Goal: Task Accomplishment & Management: Complete application form

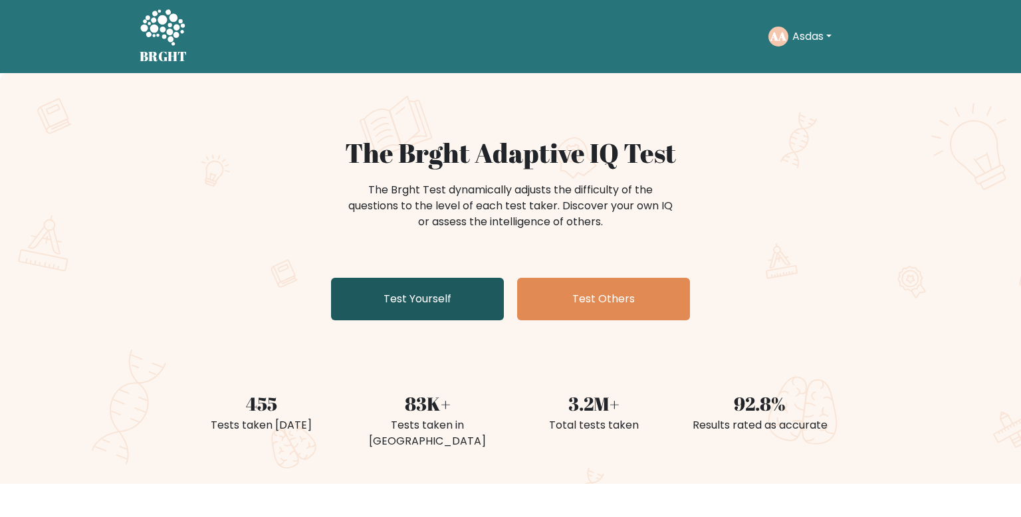
click at [490, 313] on link "Test Yourself" at bounding box center [417, 299] width 173 height 43
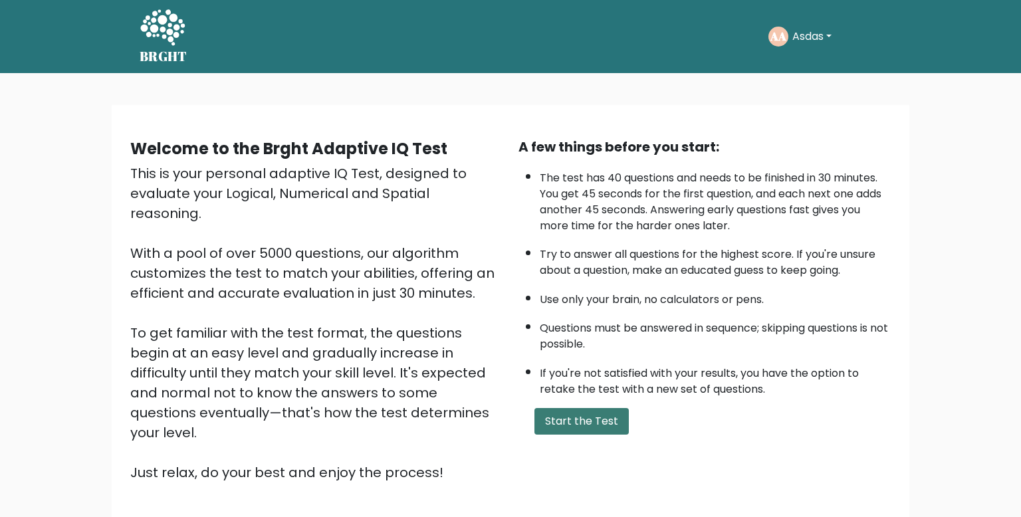
click at [600, 424] on button "Start the Test" at bounding box center [581, 421] width 94 height 27
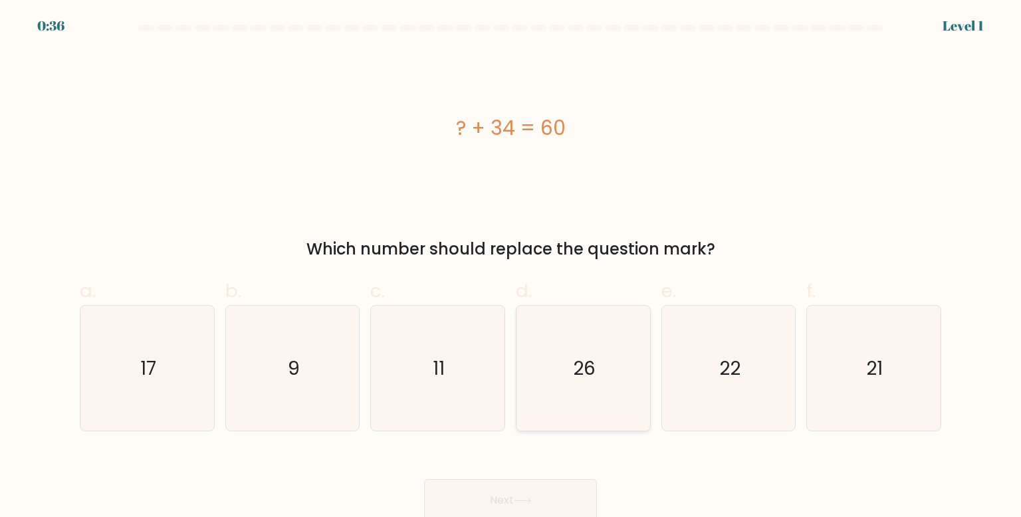
click at [600, 377] on icon "26" at bounding box center [582, 368] width 125 height 125
click at [511, 267] on input "d. 26" at bounding box center [510, 262] width 1 height 9
radio input "true"
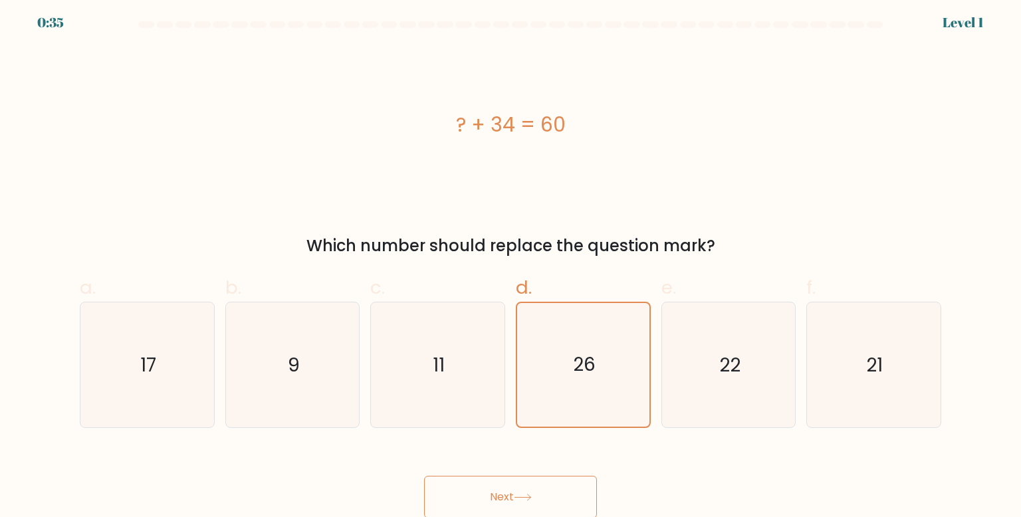
scroll to position [5, 0]
click at [522, 492] on button "Next" at bounding box center [510, 495] width 173 height 43
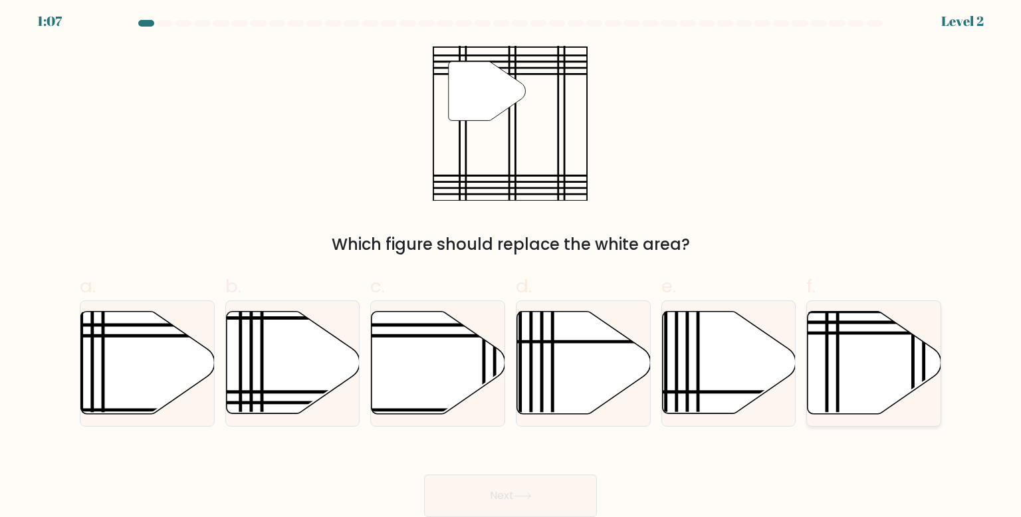
click at [855, 375] on icon at bounding box center [874, 363] width 134 height 102
click at [511, 262] on input "f." at bounding box center [510, 258] width 1 height 9
radio input "true"
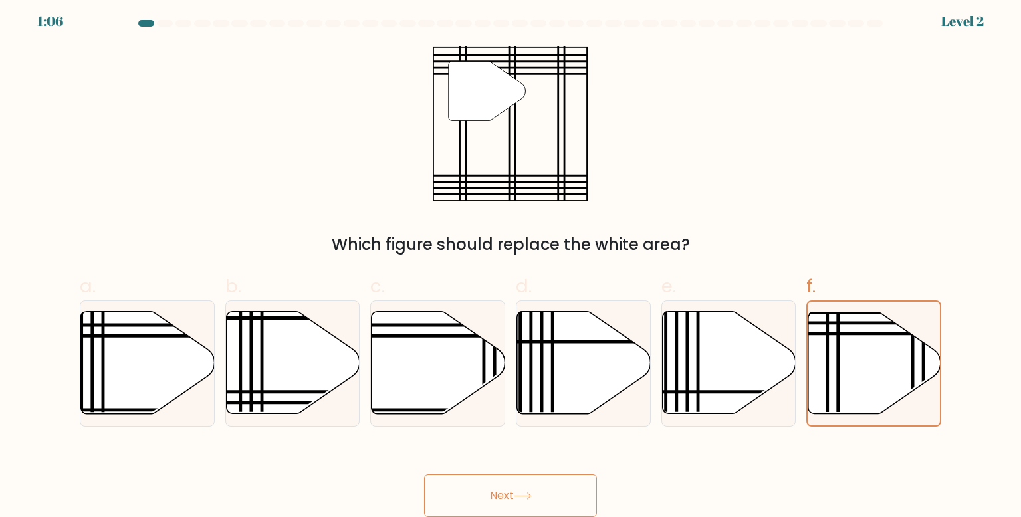
click at [528, 496] on icon at bounding box center [523, 495] width 18 height 7
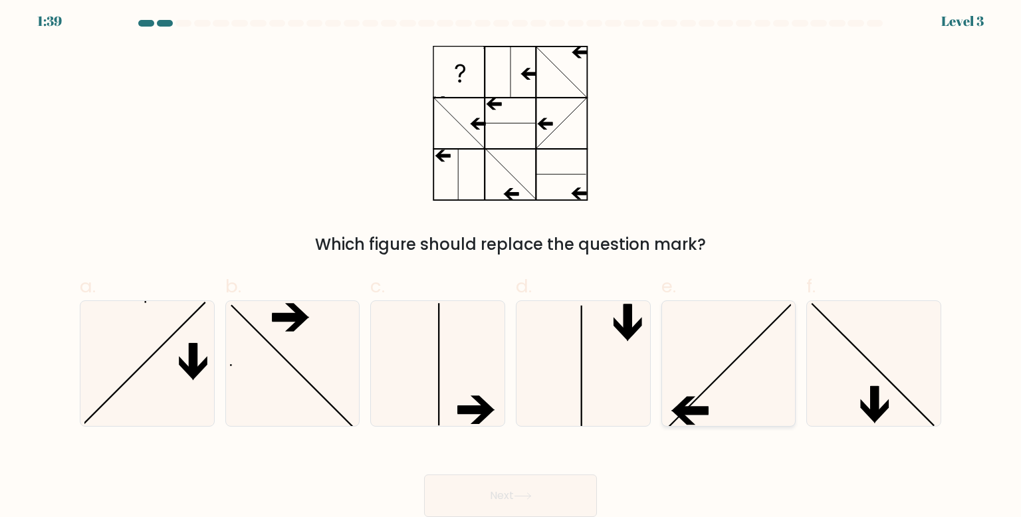
click at [666, 377] on icon at bounding box center [728, 363] width 125 height 125
click at [511, 262] on input "e." at bounding box center [510, 258] width 1 height 9
radio input "true"
click at [540, 486] on button "Next" at bounding box center [510, 495] width 173 height 43
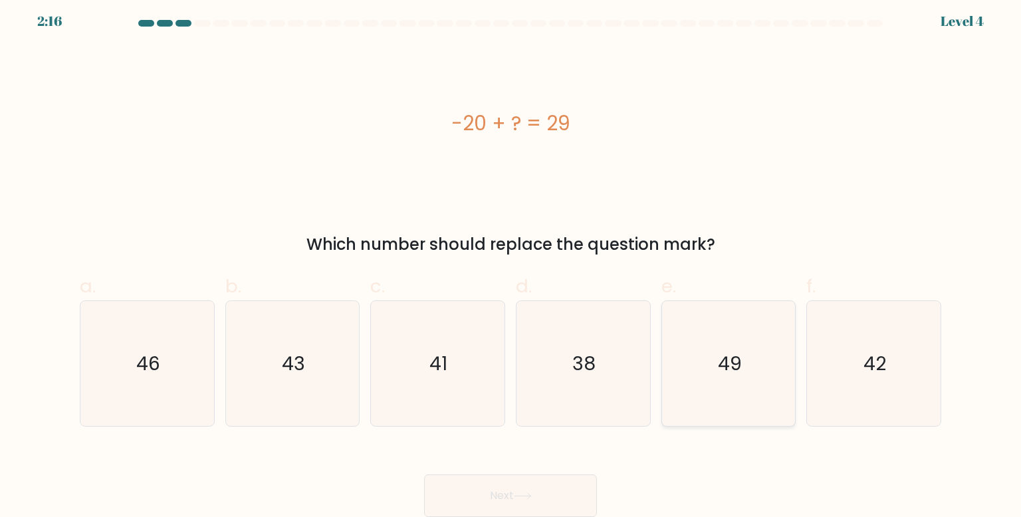
click at [746, 361] on icon "49" at bounding box center [728, 363] width 125 height 125
click at [511, 262] on input "e. 49" at bounding box center [510, 258] width 1 height 9
radio input "true"
click at [557, 508] on button "Next" at bounding box center [510, 495] width 173 height 43
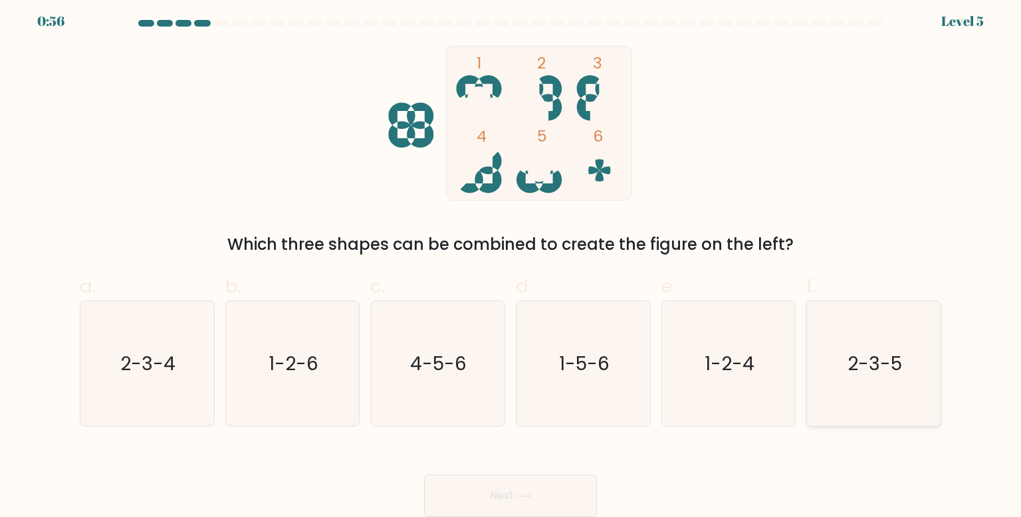
click at [880, 357] on text "2-3-5" at bounding box center [874, 363] width 54 height 27
click at [511, 262] on input "f. 2-3-5" at bounding box center [510, 258] width 1 height 9
radio input "true"
click at [485, 496] on button "Next" at bounding box center [510, 495] width 173 height 43
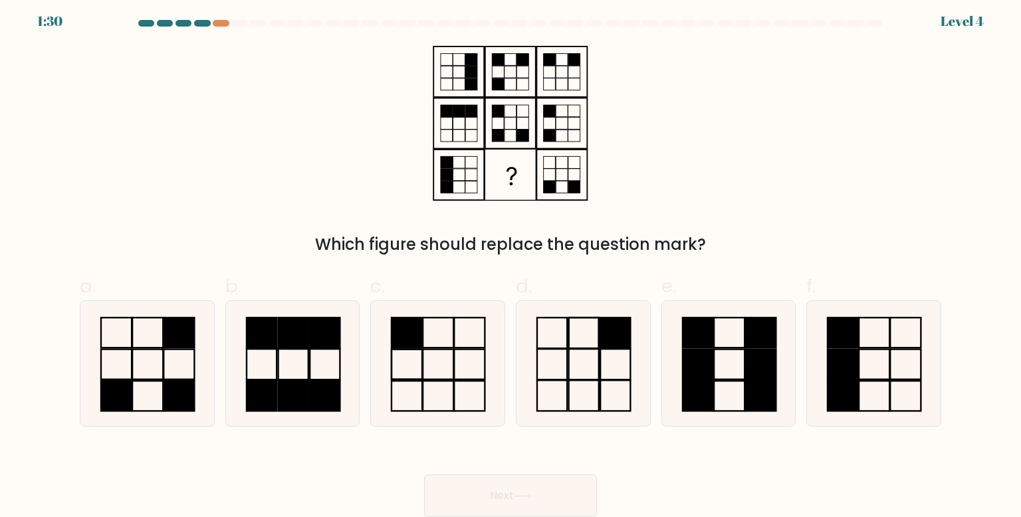
click at [553, 94] on icon at bounding box center [510, 123] width 166 height 155
click at [169, 353] on icon at bounding box center [146, 363] width 125 height 125
click at [510, 262] on input "a." at bounding box center [510, 258] width 1 height 9
radio input "true"
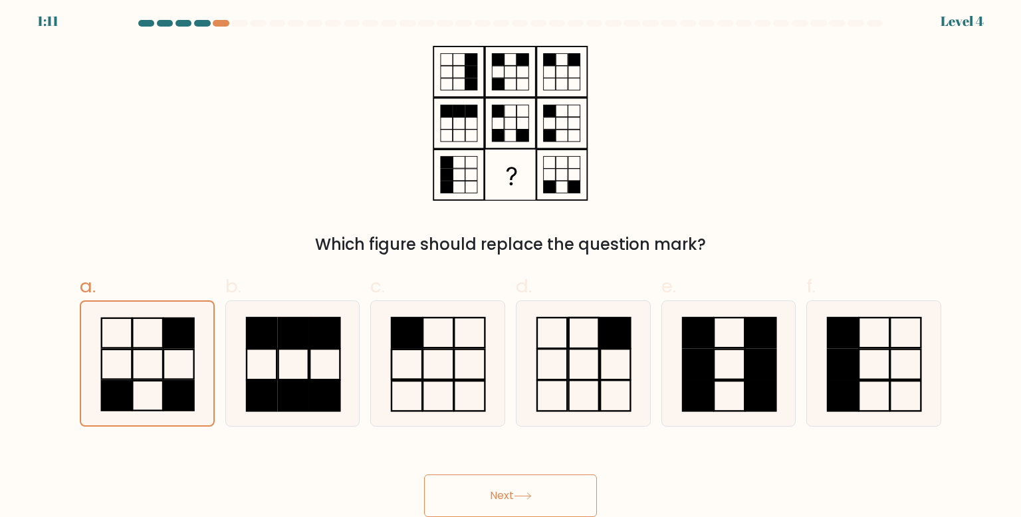
click at [536, 490] on button "Next" at bounding box center [510, 495] width 173 height 43
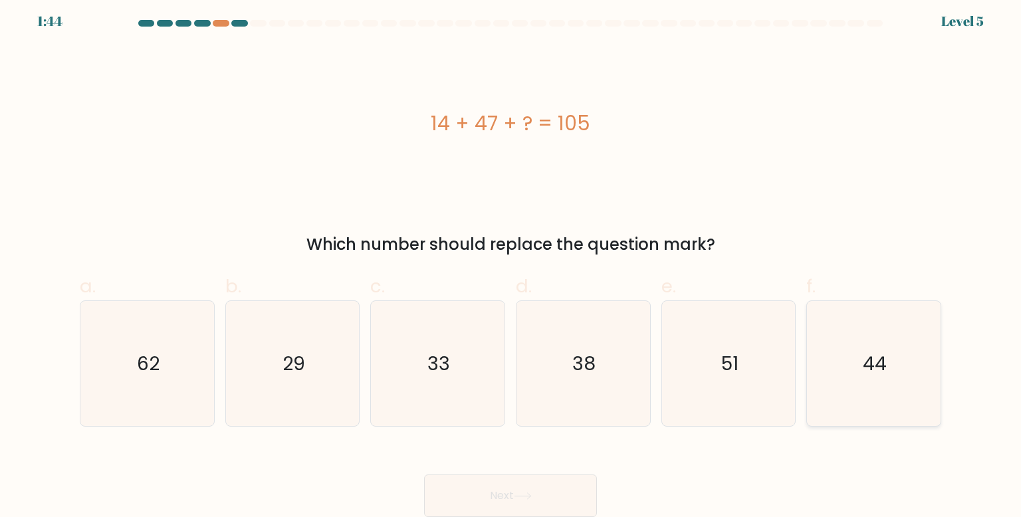
click at [819, 387] on icon "44" at bounding box center [873, 363] width 125 height 125
click at [511, 262] on input "f. 44" at bounding box center [510, 258] width 1 height 9
radio input "true"
click at [567, 507] on button "Next" at bounding box center [510, 495] width 173 height 43
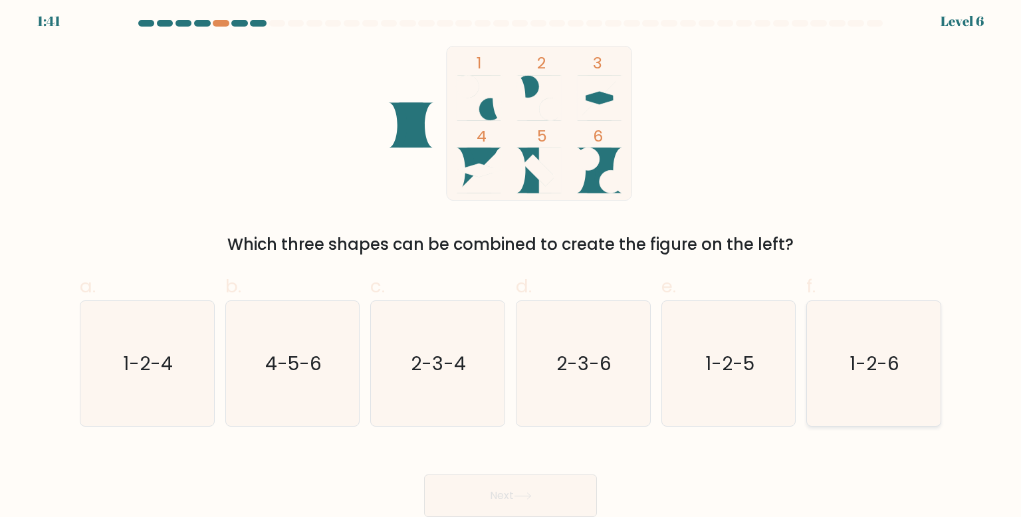
click at [871, 353] on text "1-2-6" at bounding box center [875, 363] width 50 height 27
click at [511, 262] on input "f. 1-2-6" at bounding box center [510, 258] width 1 height 9
radio input "true"
click at [561, 484] on button "Next" at bounding box center [510, 495] width 173 height 43
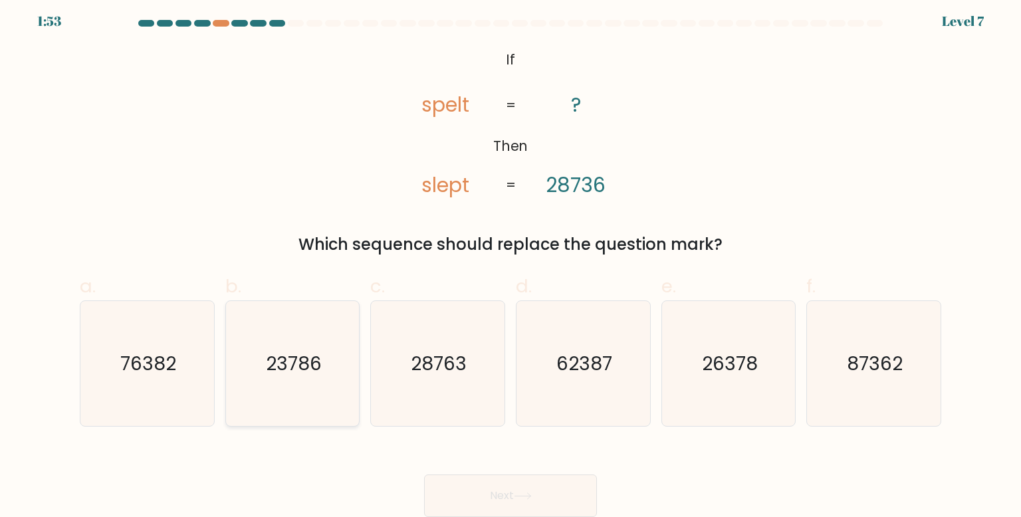
click at [306, 362] on text "23786" at bounding box center [294, 363] width 56 height 27
click at [510, 262] on input "b. 23786" at bounding box center [510, 258] width 1 height 9
radio input "true"
click at [501, 496] on button "Next" at bounding box center [510, 495] width 173 height 43
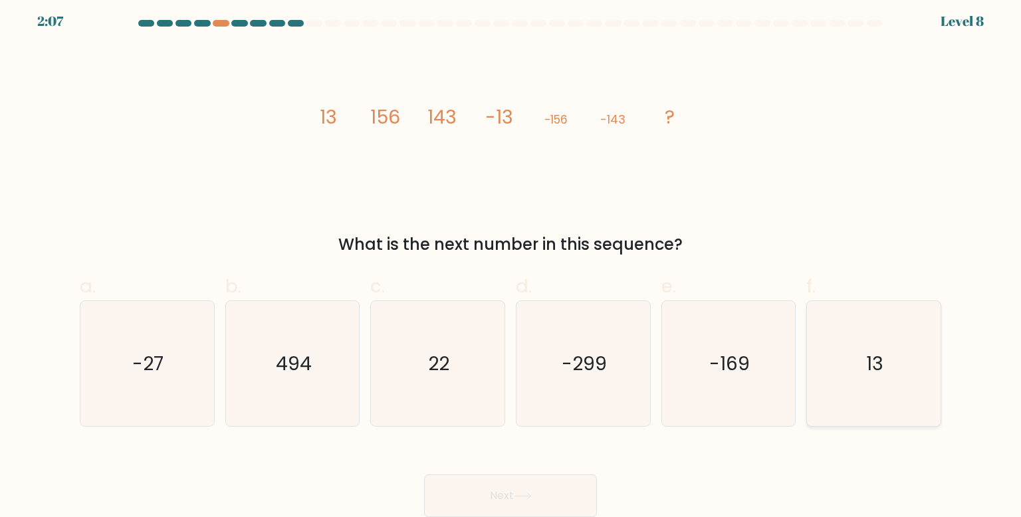
click at [854, 359] on icon "13" at bounding box center [873, 363] width 125 height 125
click at [511, 262] on input "f. 13" at bounding box center [510, 258] width 1 height 9
radio input "true"
click at [726, 347] on icon "-169" at bounding box center [728, 363] width 125 height 125
click at [511, 262] on input "e. -169" at bounding box center [510, 258] width 1 height 9
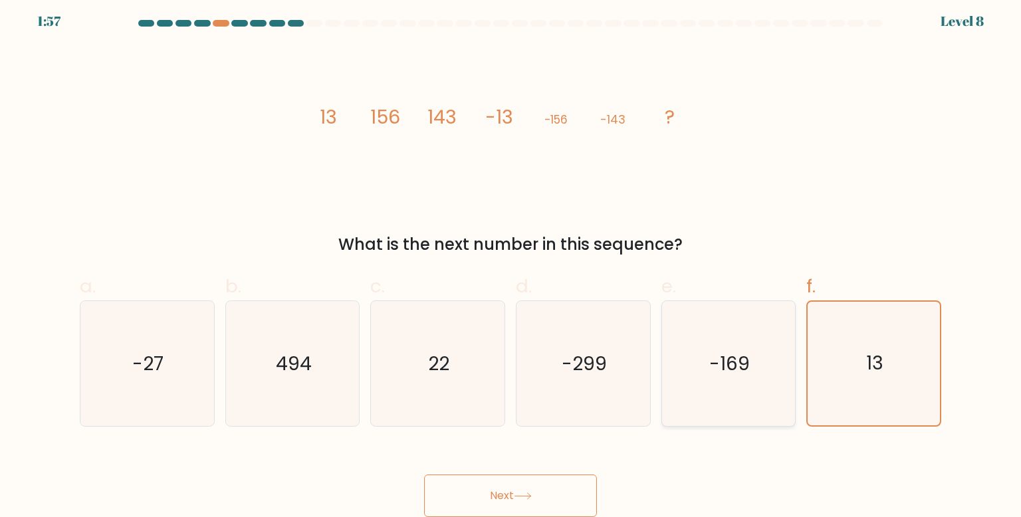
radio input "true"
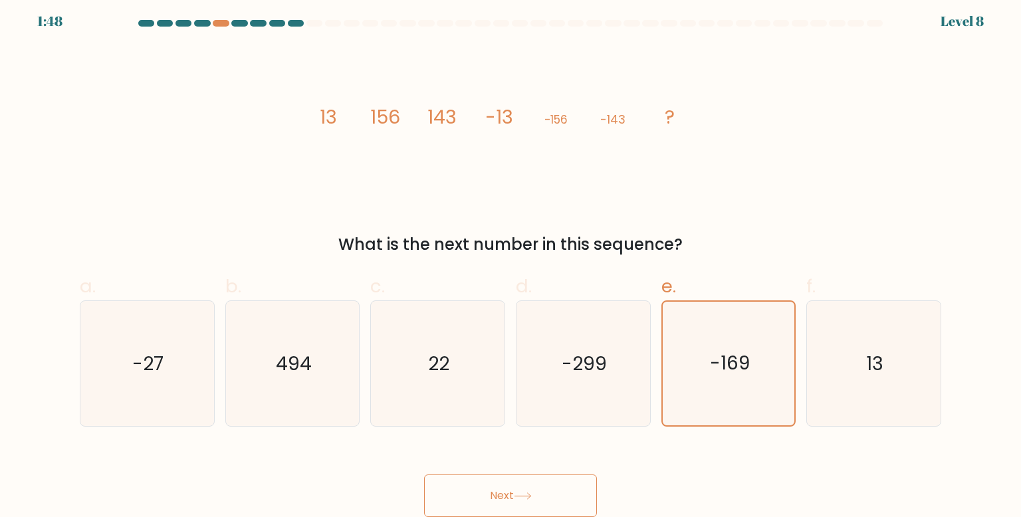
click at [556, 494] on button "Next" at bounding box center [510, 495] width 173 height 43
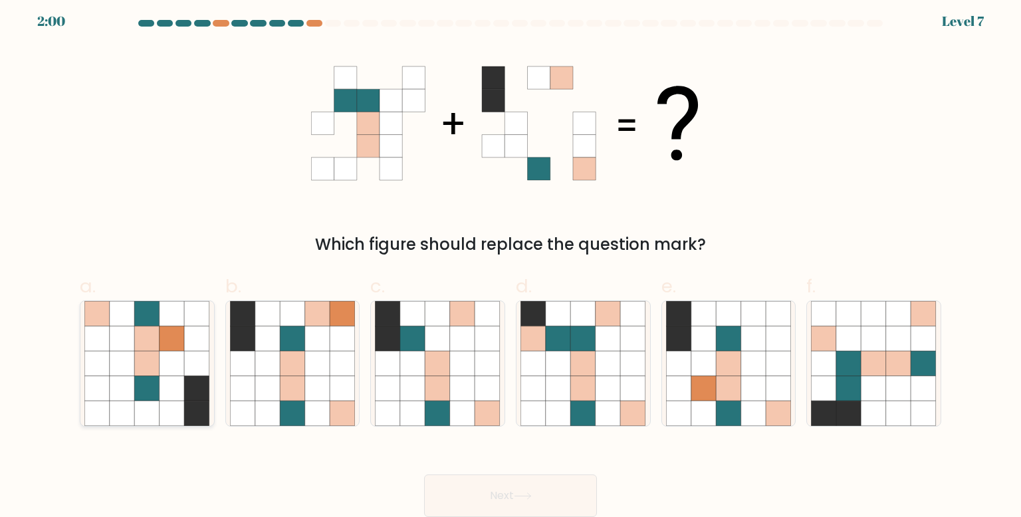
click at [211, 388] on div at bounding box center [147, 363] width 135 height 126
click at [510, 262] on input "a." at bounding box center [510, 258] width 1 height 9
radio input "true"
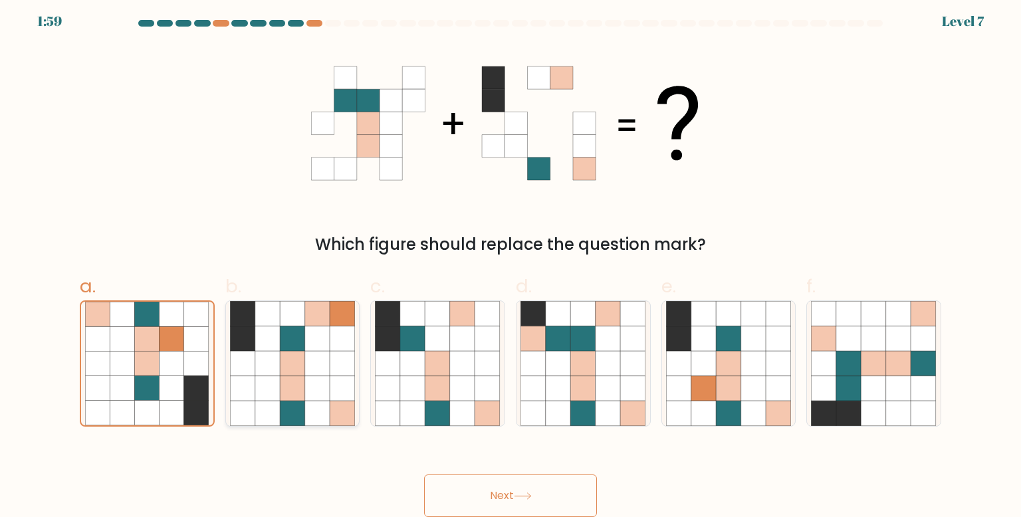
click at [293, 394] on icon at bounding box center [292, 388] width 25 height 25
click at [510, 262] on input "b." at bounding box center [510, 258] width 1 height 9
radio input "true"
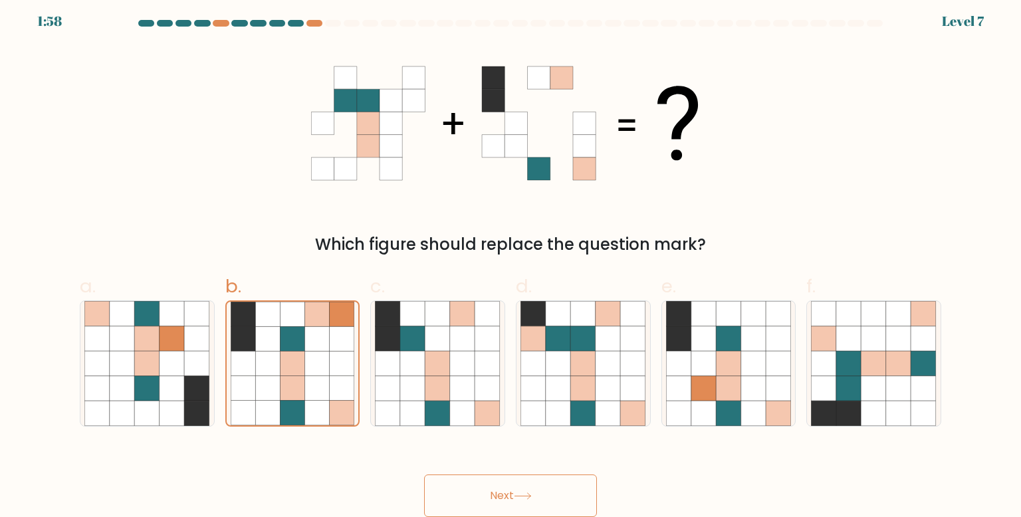
click at [449, 490] on button "Next" at bounding box center [510, 495] width 173 height 43
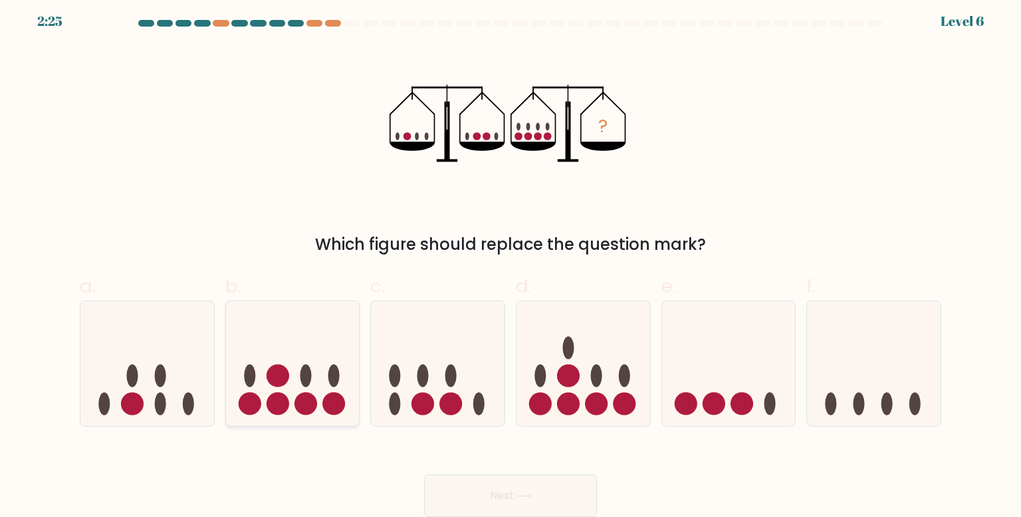
click at [318, 387] on icon at bounding box center [293, 363] width 134 height 110
click at [510, 262] on input "b." at bounding box center [510, 258] width 1 height 9
radio input "true"
click at [530, 500] on icon at bounding box center [523, 495] width 18 height 7
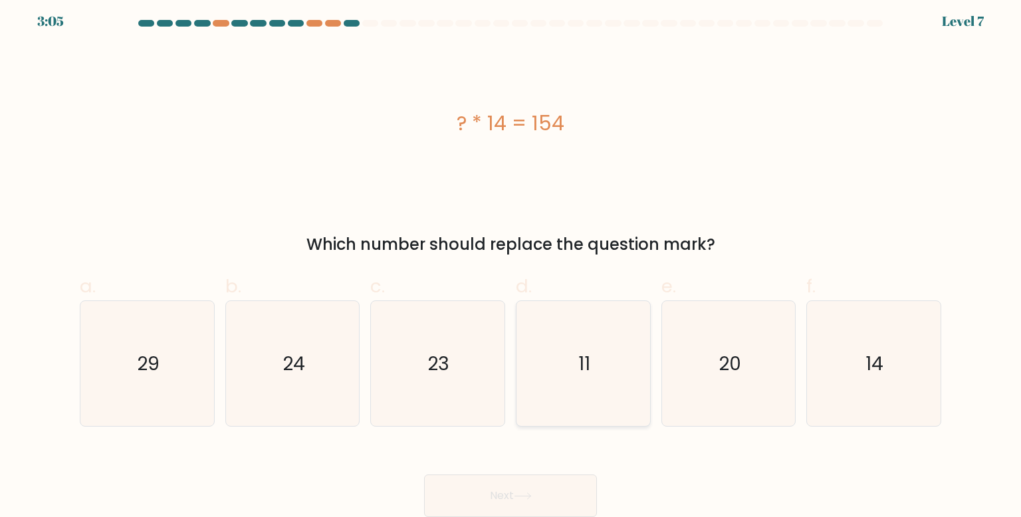
click at [622, 389] on icon "11" at bounding box center [582, 363] width 125 height 125
click at [511, 262] on input "d. 11" at bounding box center [510, 258] width 1 height 9
radio input "true"
click at [577, 495] on button "Next" at bounding box center [510, 495] width 173 height 43
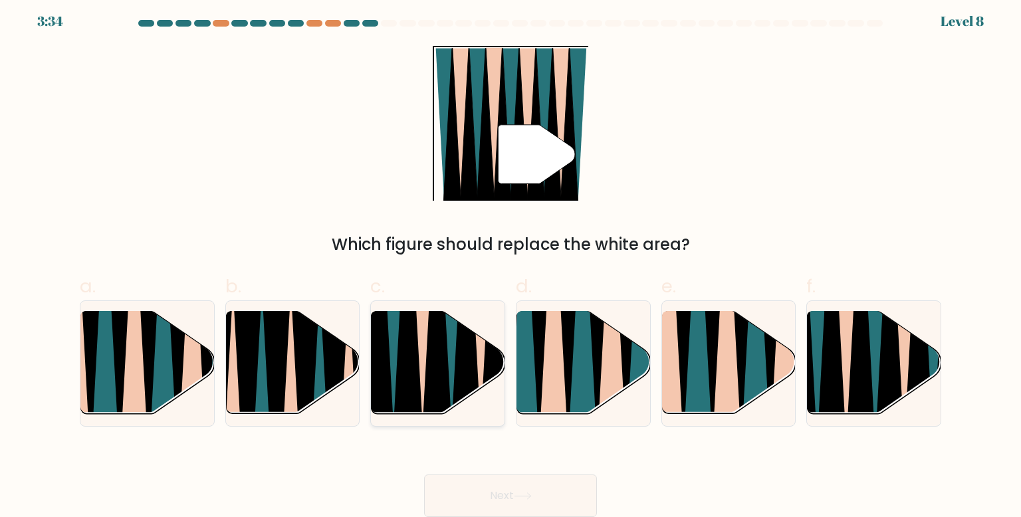
click at [408, 387] on icon at bounding box center [408, 312] width 30 height 267
click at [510, 262] on input "c." at bounding box center [510, 258] width 1 height 9
radio input "true"
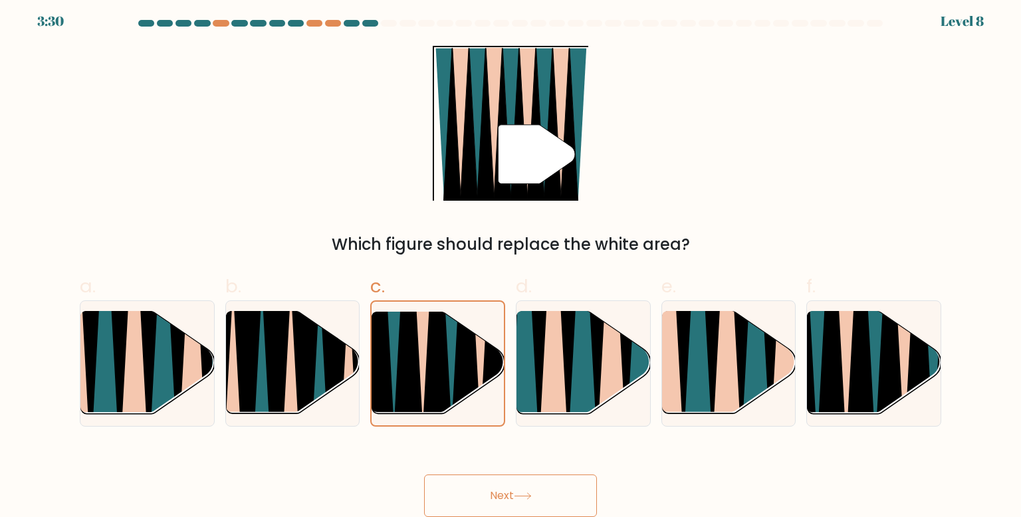
click at [498, 505] on button "Next" at bounding box center [510, 495] width 173 height 43
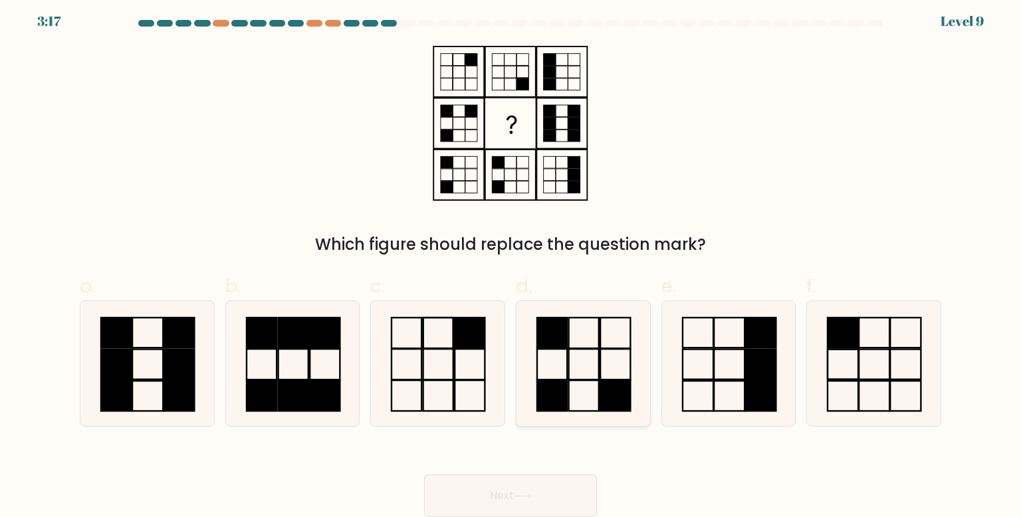
click at [589, 375] on icon at bounding box center [582, 363] width 125 height 125
click at [511, 262] on input "d." at bounding box center [510, 258] width 1 height 9
radio input "true"
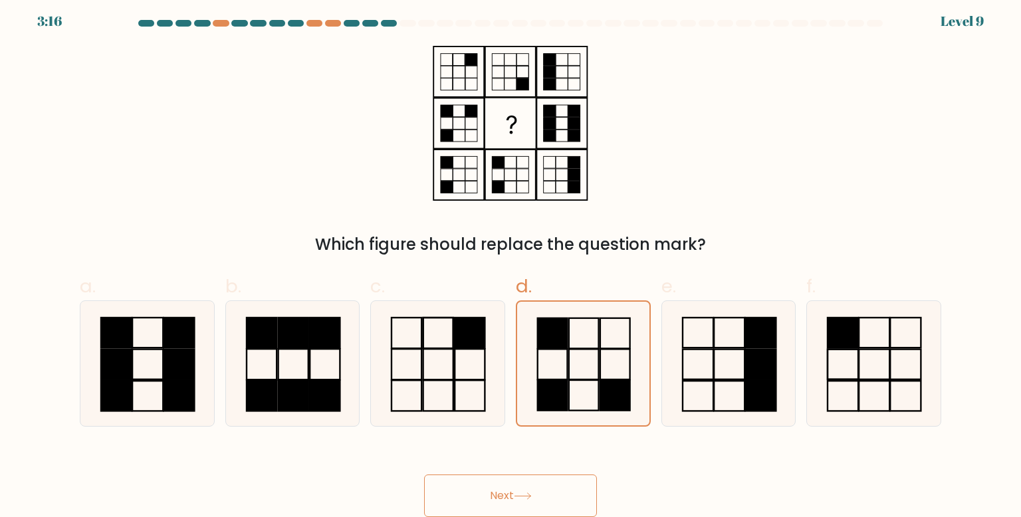
click at [551, 500] on button "Next" at bounding box center [510, 495] width 173 height 43
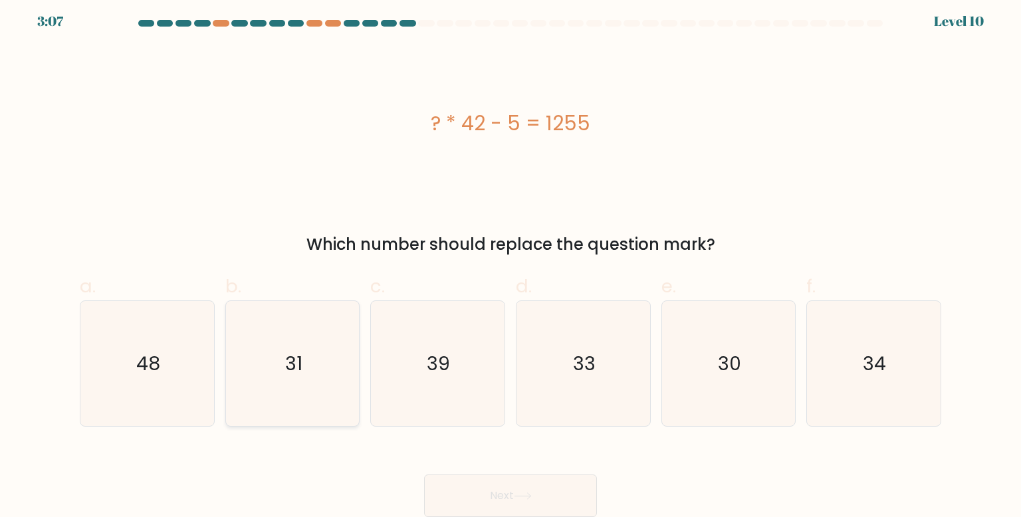
click at [333, 379] on icon "31" at bounding box center [292, 363] width 125 height 125
click at [510, 262] on input "b. 31" at bounding box center [510, 258] width 1 height 9
radio input "true"
click at [722, 332] on icon "30" at bounding box center [728, 363] width 125 height 125
click at [511, 262] on input "e. 30" at bounding box center [510, 258] width 1 height 9
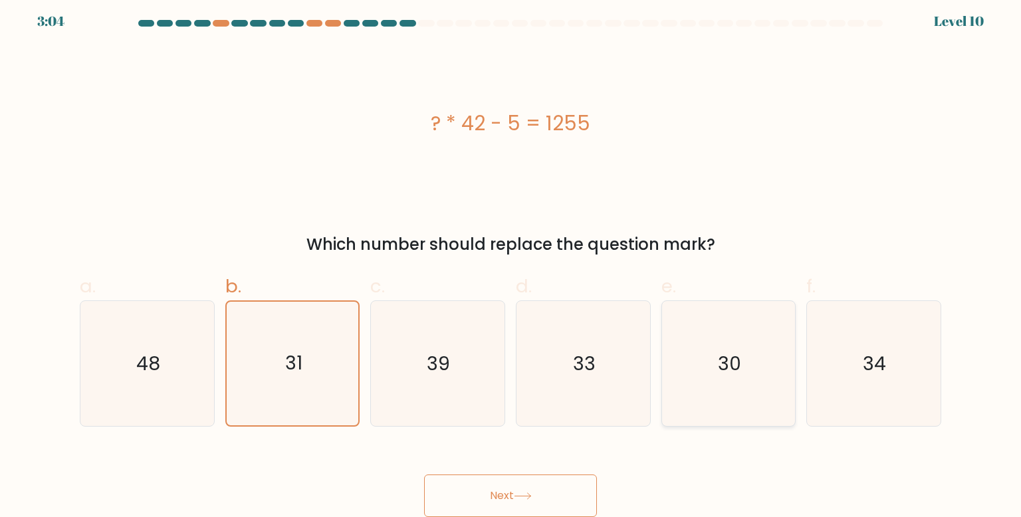
radio input "true"
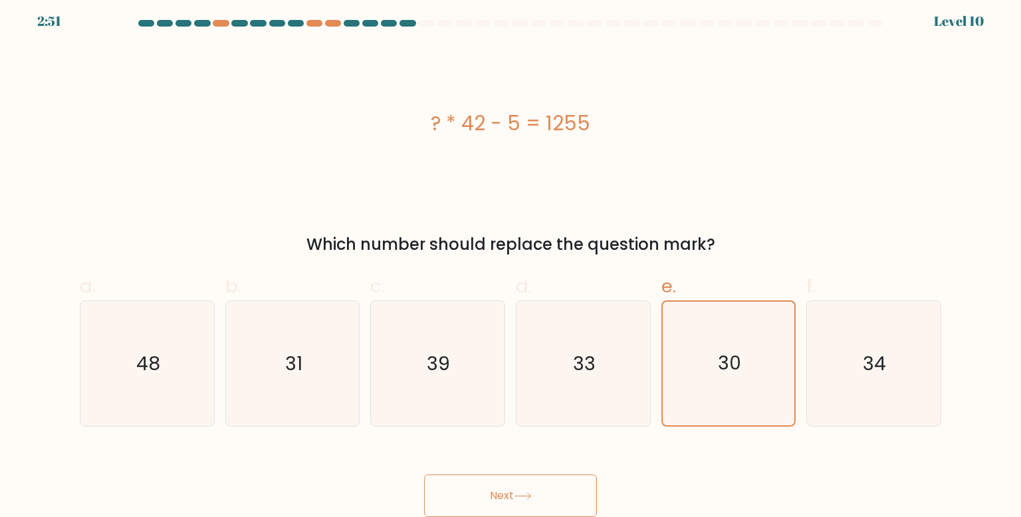
click at [476, 484] on button "Next" at bounding box center [510, 495] width 173 height 43
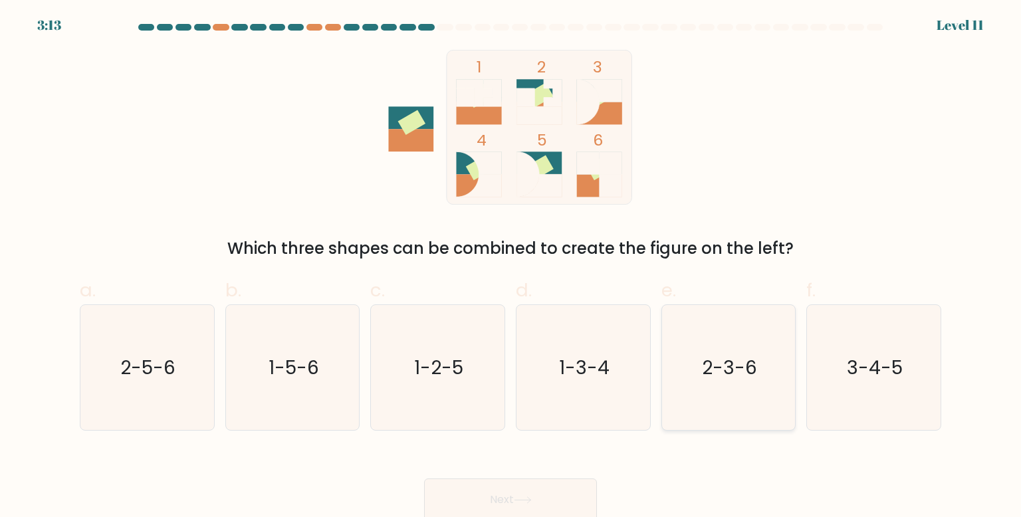
scroll to position [0, 0]
click at [888, 356] on text "3-4-5" at bounding box center [875, 368] width 56 height 27
click at [511, 267] on input "f. 3-4-5" at bounding box center [510, 262] width 1 height 9
radio input "true"
drag, startPoint x: 506, startPoint y: 492, endPoint x: 613, endPoint y: 431, distance: 122.3
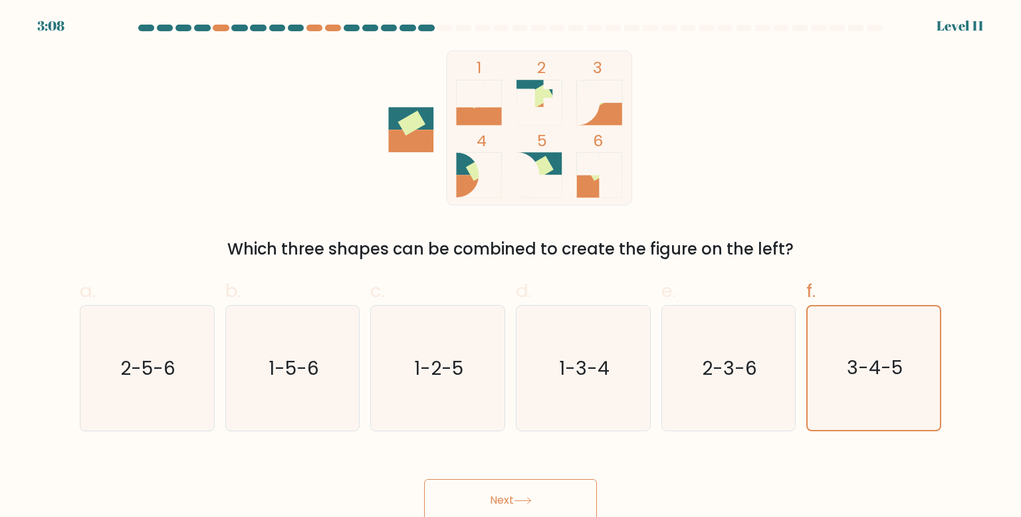
click at [612, 431] on form at bounding box center [510, 273] width 1021 height 497
click at [532, 505] on button "Next" at bounding box center [510, 500] width 173 height 43
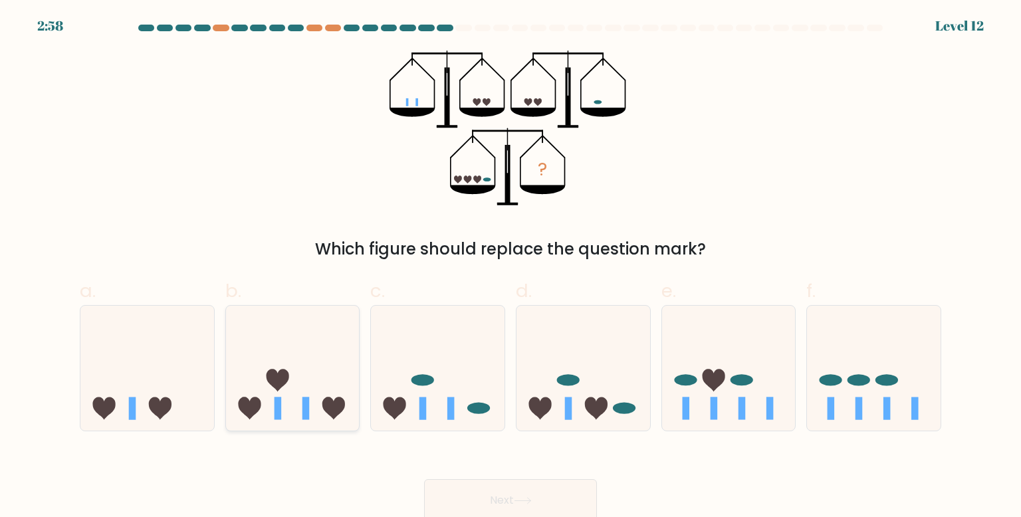
click at [310, 407] on icon at bounding box center [293, 368] width 134 height 110
click at [510, 267] on input "b." at bounding box center [510, 262] width 1 height 9
radio input "true"
click at [535, 482] on button "Next" at bounding box center [510, 500] width 173 height 43
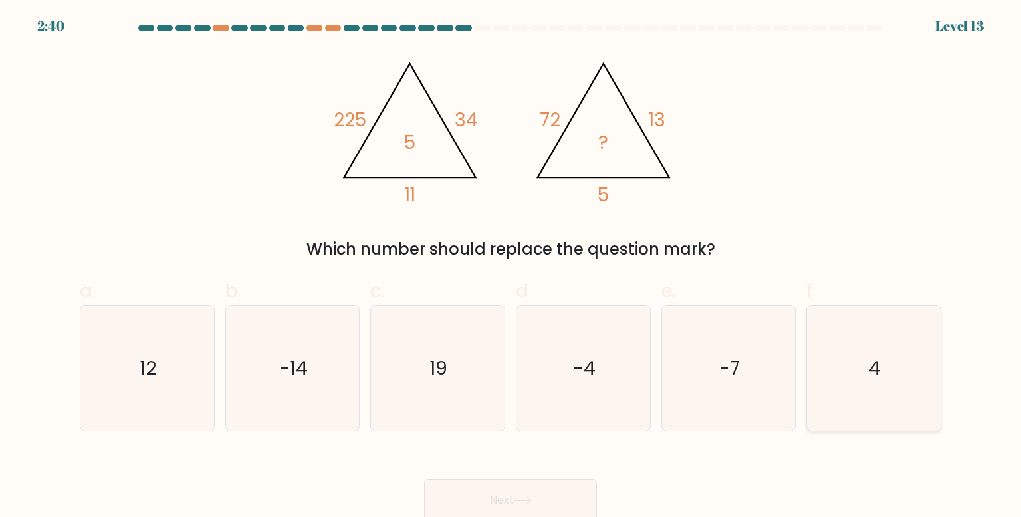
click at [887, 380] on icon "4" at bounding box center [873, 368] width 125 height 125
click at [511, 267] on input "f. 4" at bounding box center [510, 262] width 1 height 9
radio input "true"
click at [561, 466] on div "Next" at bounding box center [510, 484] width 877 height 74
click at [560, 494] on button "Next" at bounding box center [510, 500] width 173 height 43
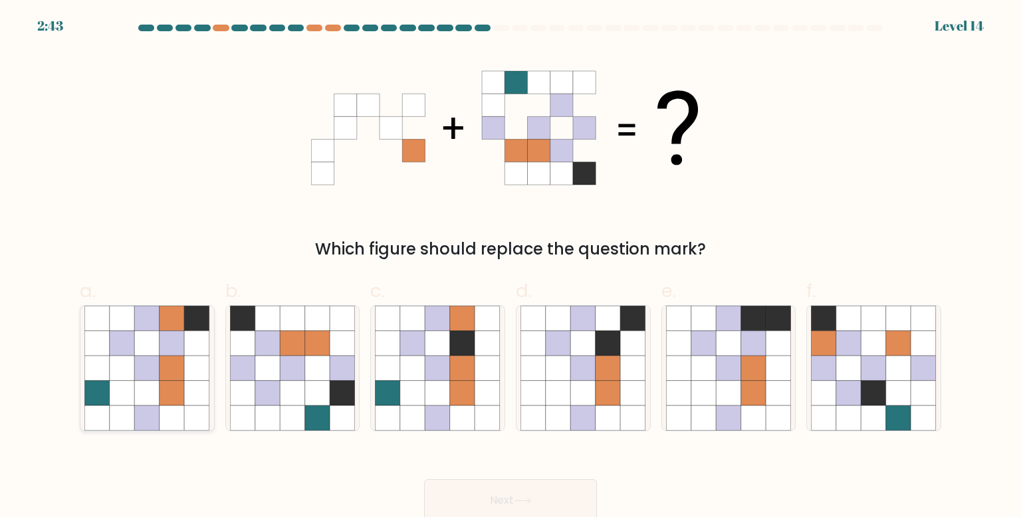
drag, startPoint x: 185, startPoint y: 359, endPoint x: 196, endPoint y: 358, distance: 10.7
click at [185, 358] on icon at bounding box center [146, 368] width 125 height 125
click at [510, 267] on input "a." at bounding box center [510, 262] width 1 height 9
radio input "true"
click at [550, 510] on button "Next" at bounding box center [510, 500] width 173 height 43
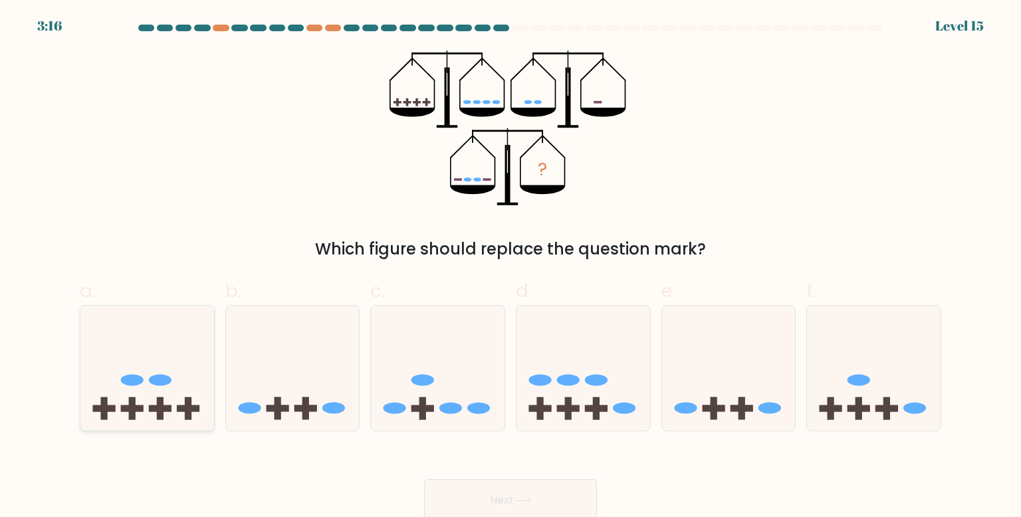
click at [88, 337] on icon at bounding box center [147, 368] width 134 height 110
click at [510, 267] on input "a." at bounding box center [510, 262] width 1 height 9
radio input "true"
click at [451, 487] on button "Next" at bounding box center [510, 500] width 173 height 43
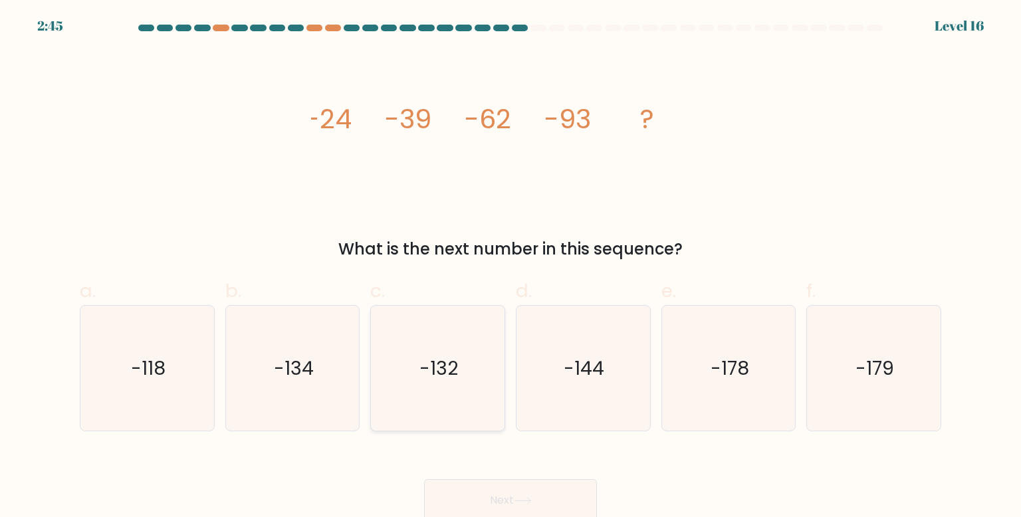
click at [417, 400] on icon "-132" at bounding box center [437, 368] width 125 height 125
click at [510, 267] on input "c. -132" at bounding box center [510, 262] width 1 height 9
radio input "true"
click at [505, 495] on button "Next" at bounding box center [510, 500] width 173 height 43
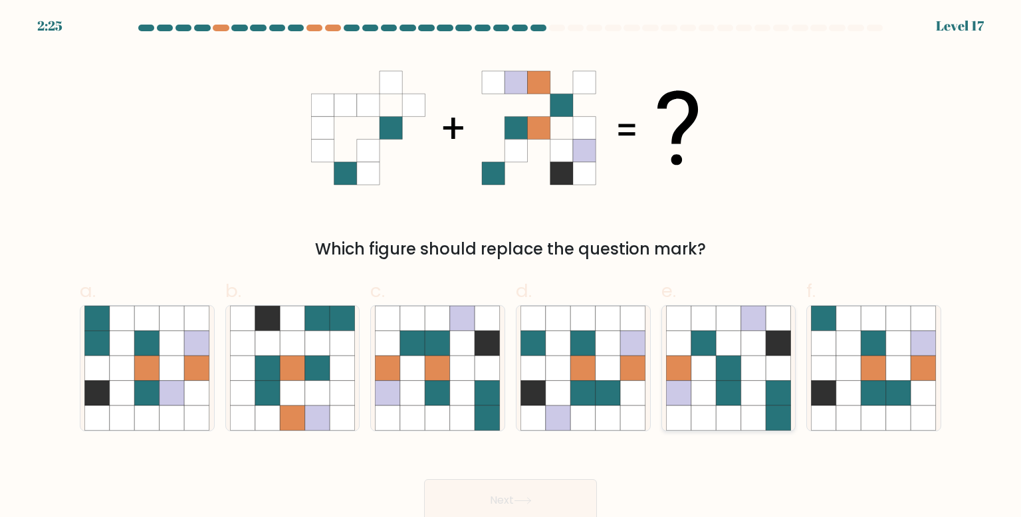
click at [732, 414] on icon at bounding box center [728, 417] width 25 height 25
click at [511, 267] on input "e." at bounding box center [510, 262] width 1 height 9
radio input "true"
click at [520, 486] on button "Next" at bounding box center [510, 500] width 173 height 43
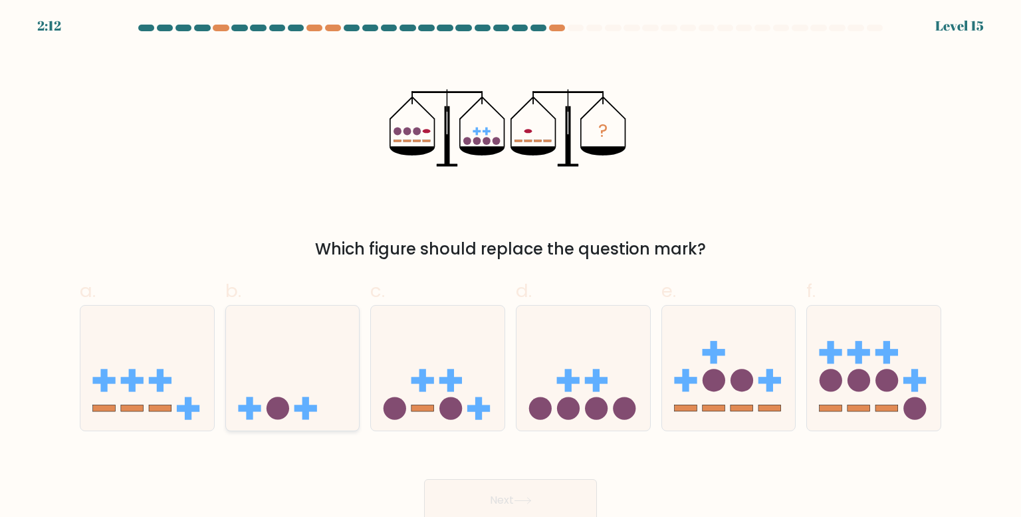
click at [245, 355] on icon at bounding box center [293, 368] width 134 height 110
click at [510, 267] on input "b." at bounding box center [510, 262] width 1 height 9
radio input "true"
click at [475, 509] on button "Next" at bounding box center [510, 500] width 173 height 43
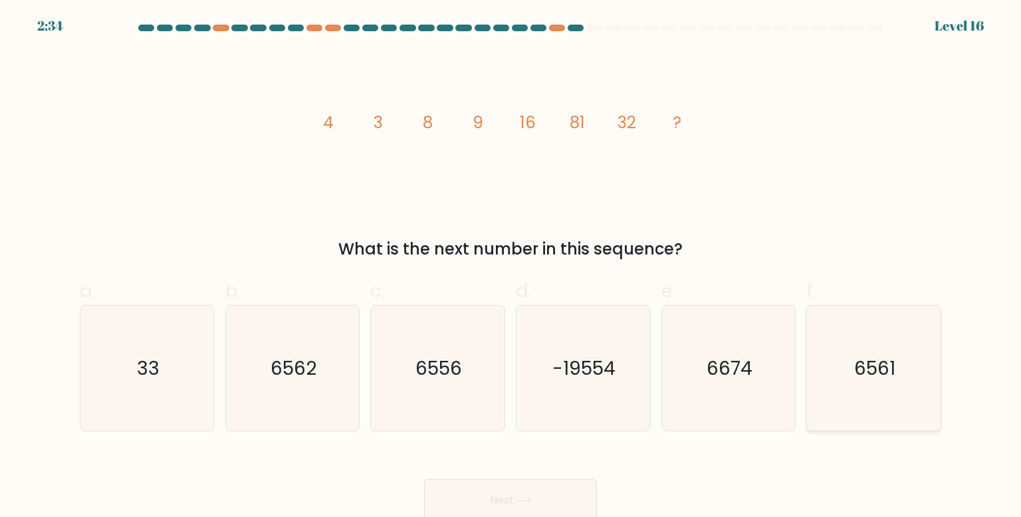
click at [839, 378] on icon "6561" at bounding box center [873, 368] width 125 height 125
click at [511, 267] on input "f. 6561" at bounding box center [510, 262] width 1 height 9
radio input "true"
click at [550, 485] on button "Next" at bounding box center [510, 500] width 173 height 43
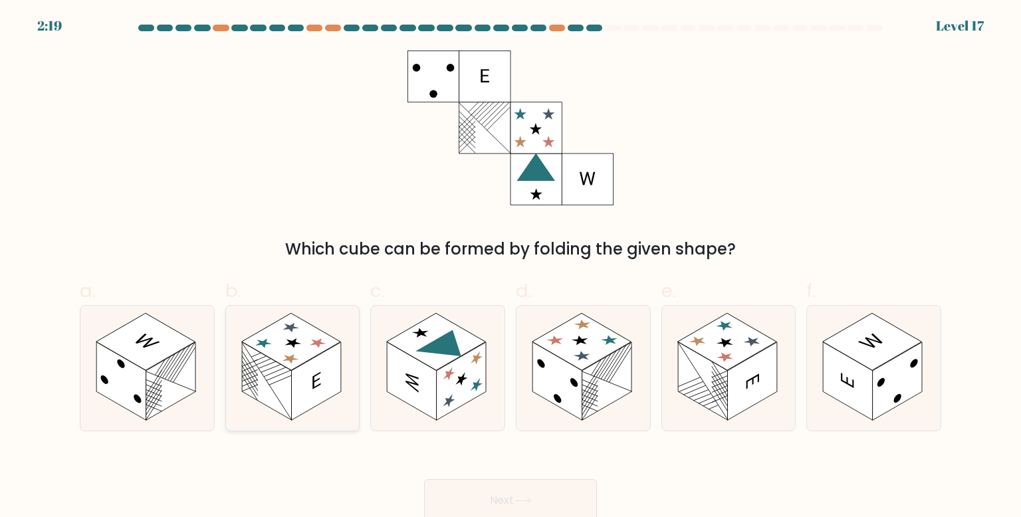
click at [355, 309] on icon at bounding box center [293, 368] width 134 height 125
click at [510, 267] on input "b." at bounding box center [510, 262] width 1 height 9
radio input "true"
click at [437, 377] on icon at bounding box center [438, 368] width 134 height 125
click at [510, 267] on input "c." at bounding box center [510, 262] width 1 height 9
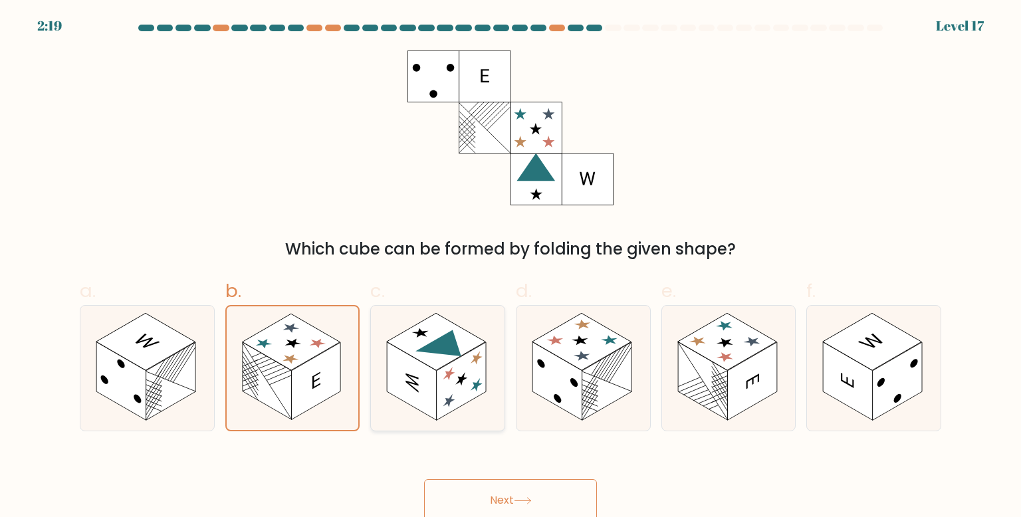
radio input "true"
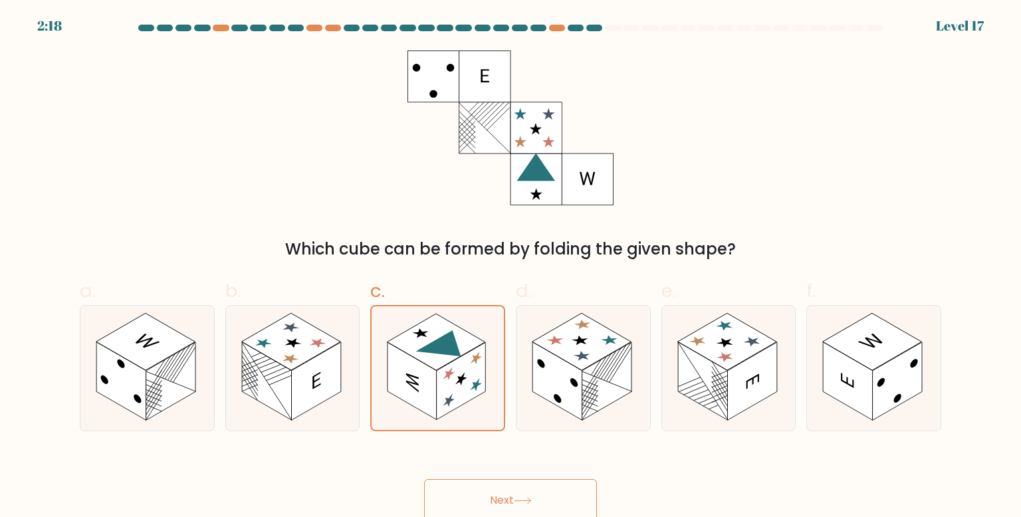
click at [550, 494] on button "Next" at bounding box center [510, 500] width 173 height 43
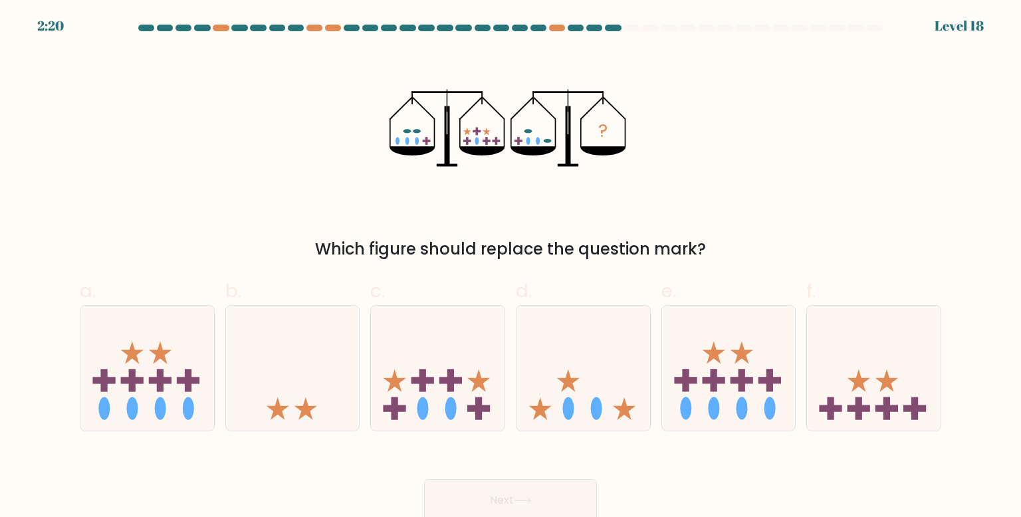
click at [524, 228] on div "? Which figure should replace the question mark?" at bounding box center [510, 155] width 877 height 211
click at [399, 254] on div "Which figure should replace the question mark?" at bounding box center [510, 249] width 845 height 24
drag, startPoint x: 391, startPoint y: 272, endPoint x: 426, endPoint y: 314, distance: 54.3
click at [427, 314] on div "a. b. c." at bounding box center [510, 348] width 872 height 165
click at [857, 413] on rect at bounding box center [858, 408] width 7 height 23
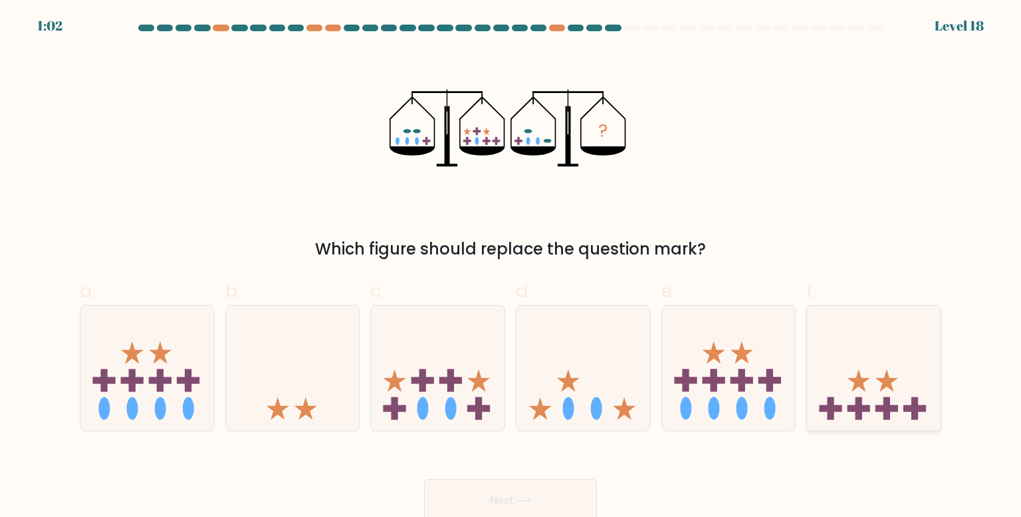
click at [511, 267] on input "f." at bounding box center [510, 262] width 1 height 9
radio input "true"
click at [535, 503] on button "Next" at bounding box center [510, 500] width 173 height 43
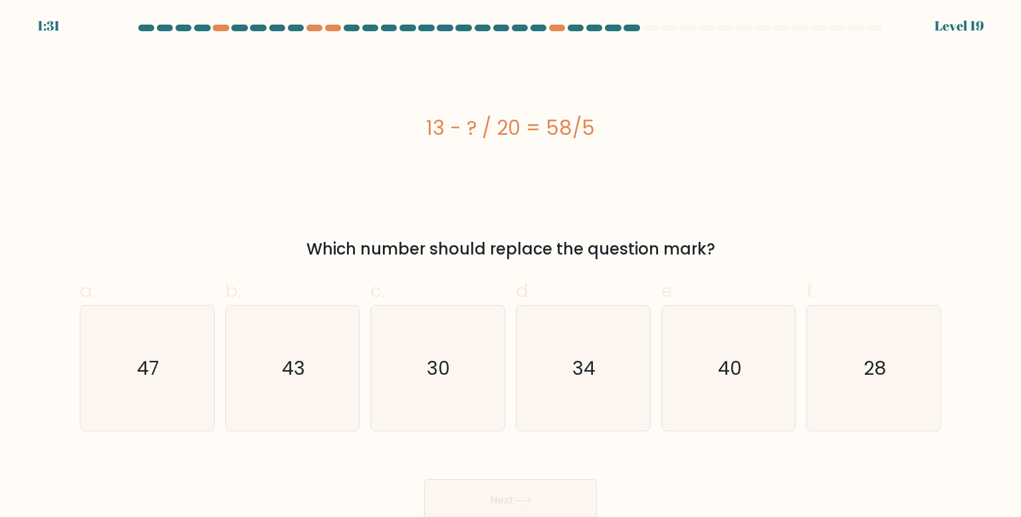
click at [630, 27] on div at bounding box center [631, 28] width 16 height 7
click at [713, 360] on icon "40" at bounding box center [728, 368] width 125 height 125
click at [511, 267] on input "e. 40" at bounding box center [510, 262] width 1 height 9
radio input "true"
click at [478, 354] on icon "30" at bounding box center [437, 368] width 125 height 125
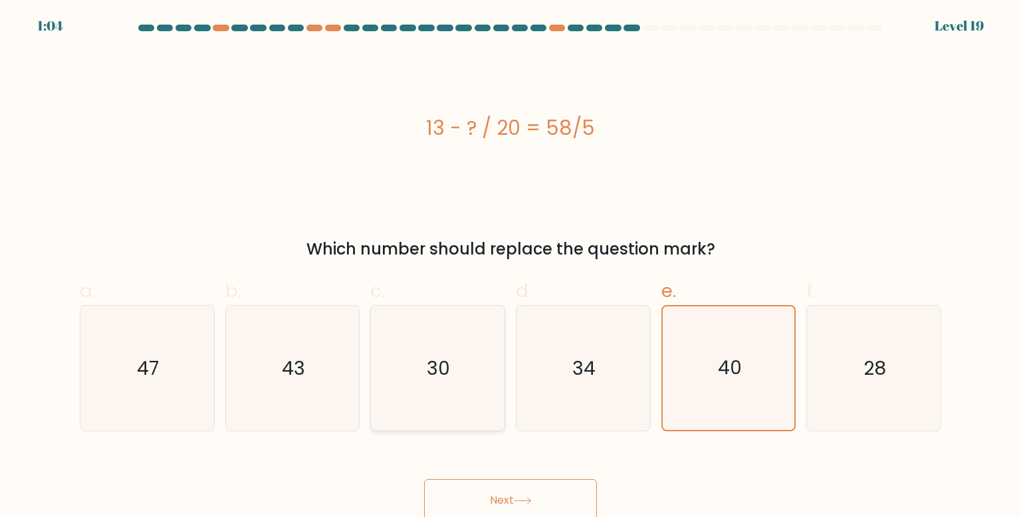
click at [510, 267] on input "c. 30" at bounding box center [510, 262] width 1 height 9
radio input "true"
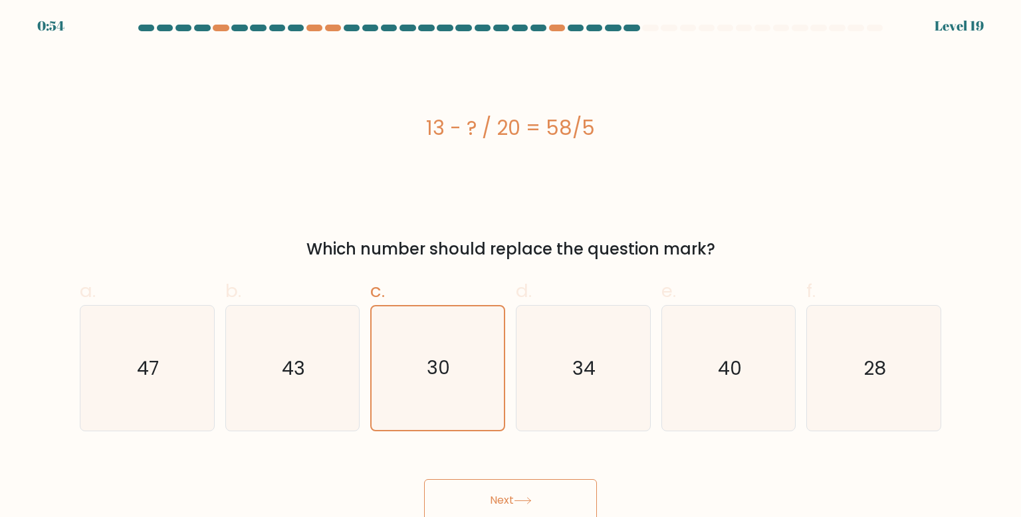
click at [536, 483] on button "Next" at bounding box center [510, 500] width 173 height 43
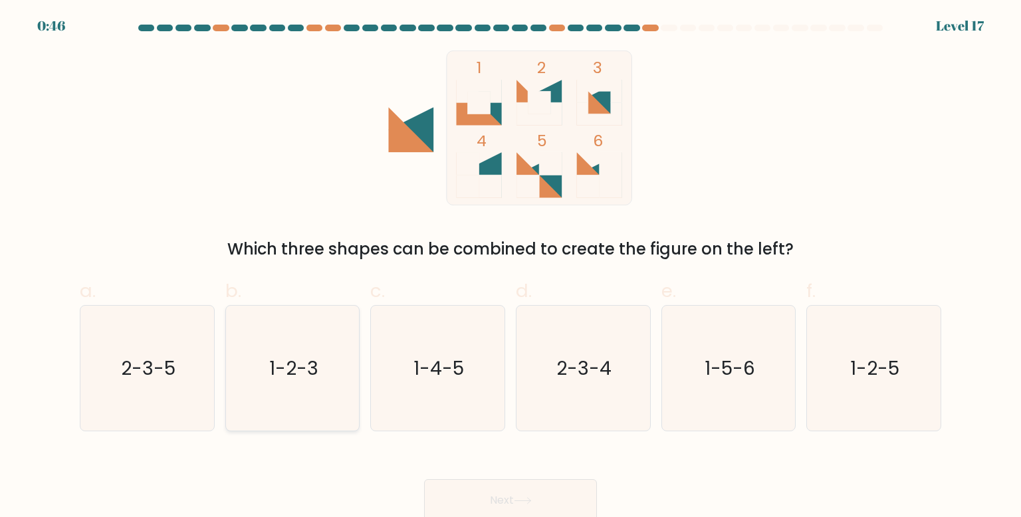
click at [241, 371] on icon "1-2-3" at bounding box center [292, 368] width 125 height 125
click at [510, 267] on input "b. 1-2-3" at bounding box center [510, 262] width 1 height 9
radio input "true"
click at [457, 486] on button "Next" at bounding box center [510, 500] width 173 height 43
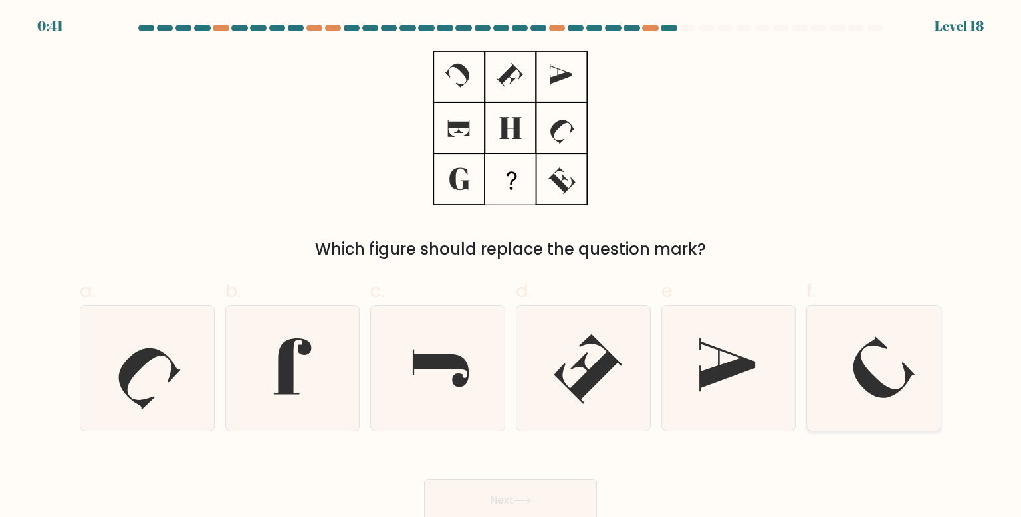
click at [844, 421] on icon at bounding box center [873, 368] width 125 height 125
click at [511, 267] on input "f." at bounding box center [510, 262] width 1 height 9
radio input "true"
click at [484, 505] on button "Next" at bounding box center [510, 500] width 173 height 43
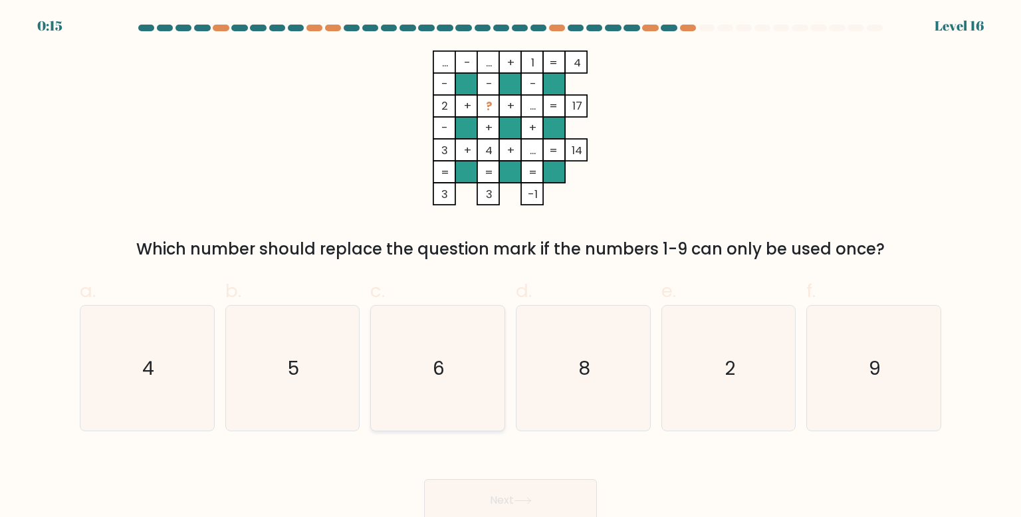
click at [407, 390] on icon "6" at bounding box center [437, 368] width 125 height 125
click at [510, 267] on input "c. 6" at bounding box center [510, 262] width 1 height 9
radio input "true"
click at [536, 498] on button "Next" at bounding box center [510, 500] width 173 height 43
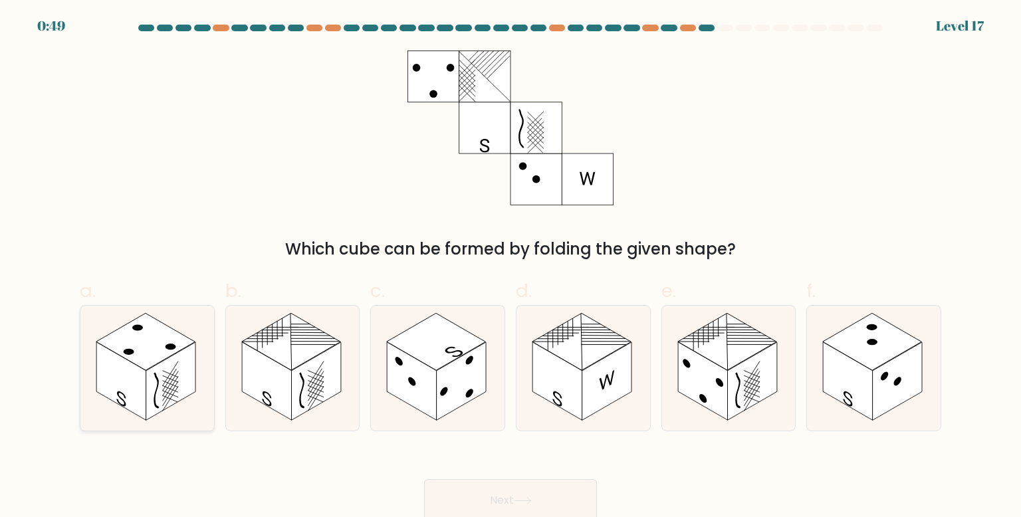
click at [197, 372] on icon at bounding box center [147, 368] width 134 height 125
click at [510, 267] on input "a." at bounding box center [510, 262] width 1 height 9
radio input "true"
click at [511, 491] on button "Next" at bounding box center [510, 500] width 173 height 43
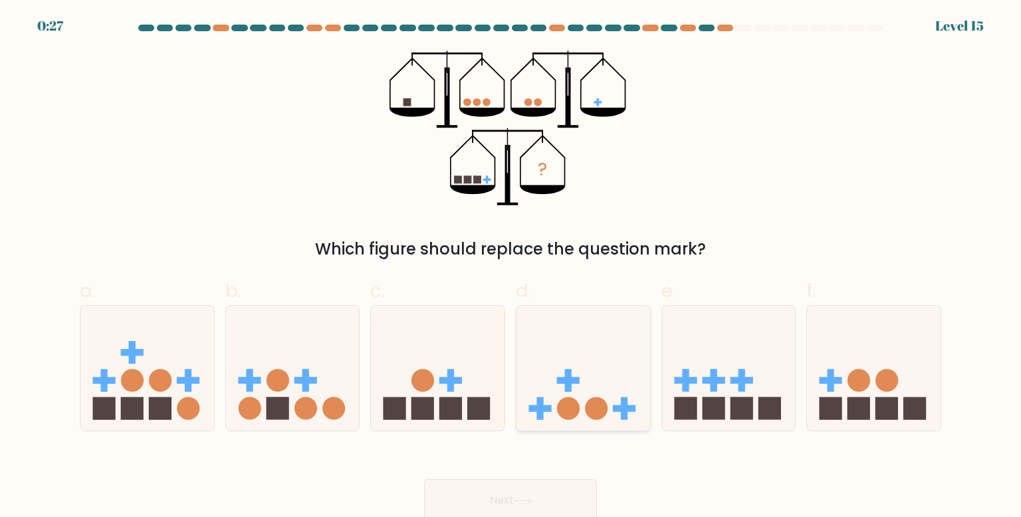
click at [595, 399] on circle at bounding box center [596, 408] width 23 height 23
click at [511, 267] on input "d." at bounding box center [510, 262] width 1 height 9
radio input "true"
click at [251, 405] on circle at bounding box center [249, 408] width 23 height 23
click at [510, 267] on input "b." at bounding box center [510, 262] width 1 height 9
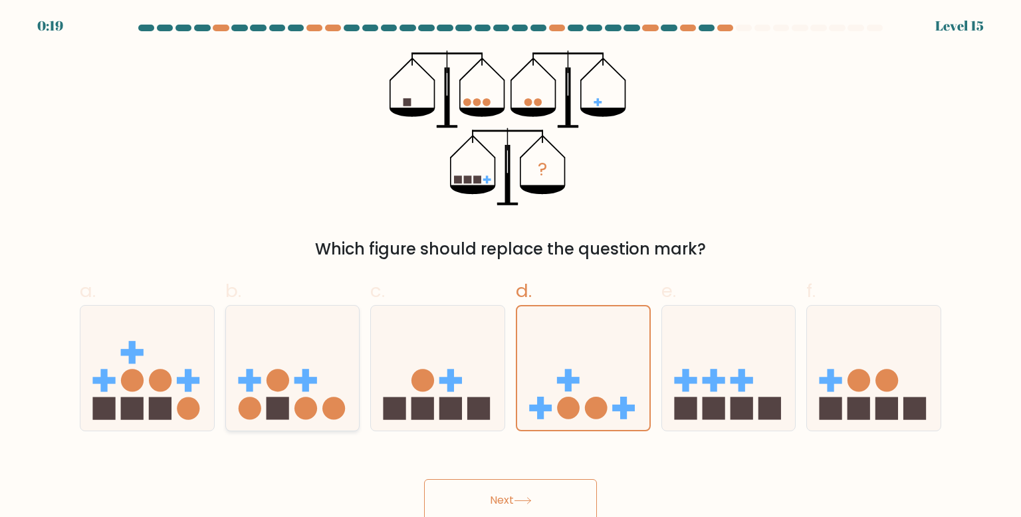
radio input "true"
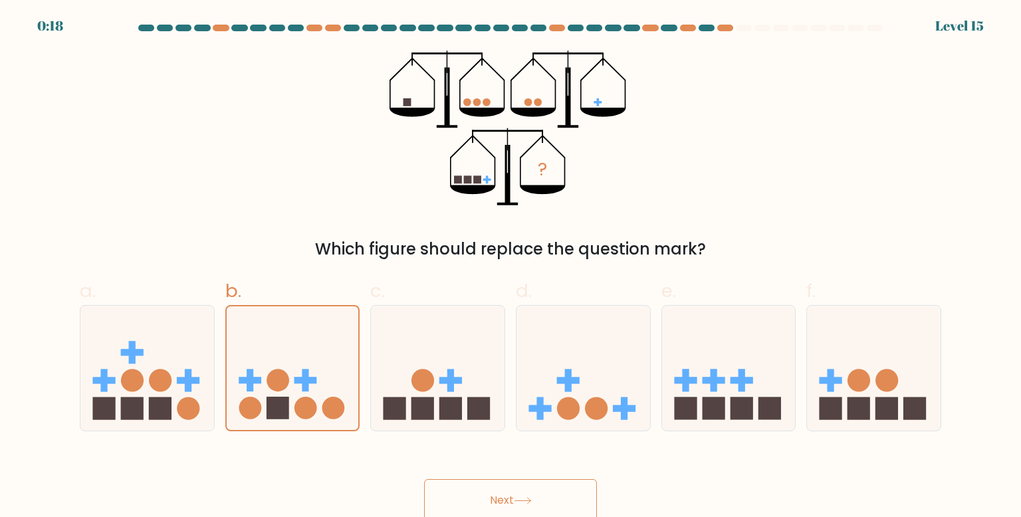
click at [498, 489] on button "Next" at bounding box center [510, 500] width 173 height 43
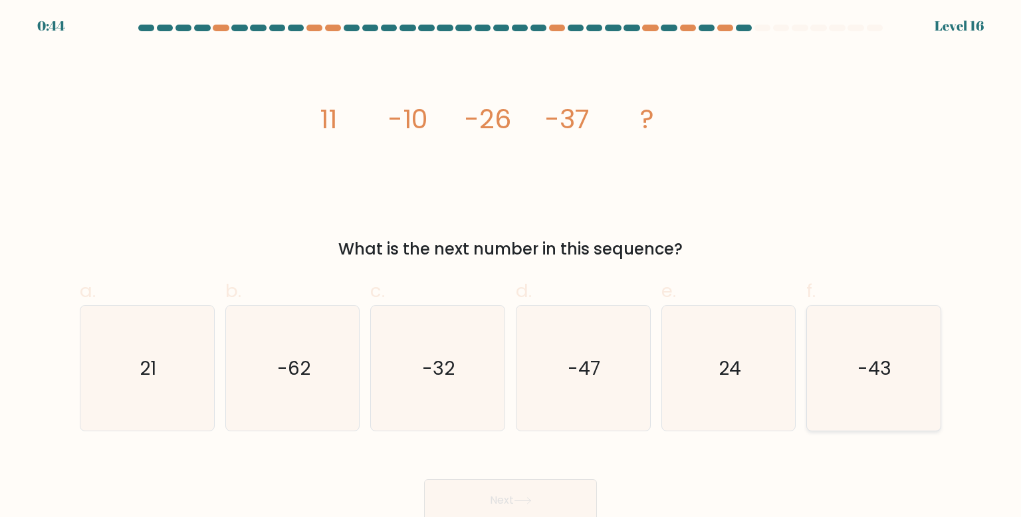
click at [868, 373] on text "-43" at bounding box center [875, 368] width 34 height 27
click at [511, 267] on input "f. -43" at bounding box center [510, 262] width 1 height 9
radio input "true"
drag, startPoint x: 565, startPoint y: 497, endPoint x: 798, endPoint y: 494, distance: 232.6
click at [798, 494] on div "Next" at bounding box center [510, 484] width 877 height 74
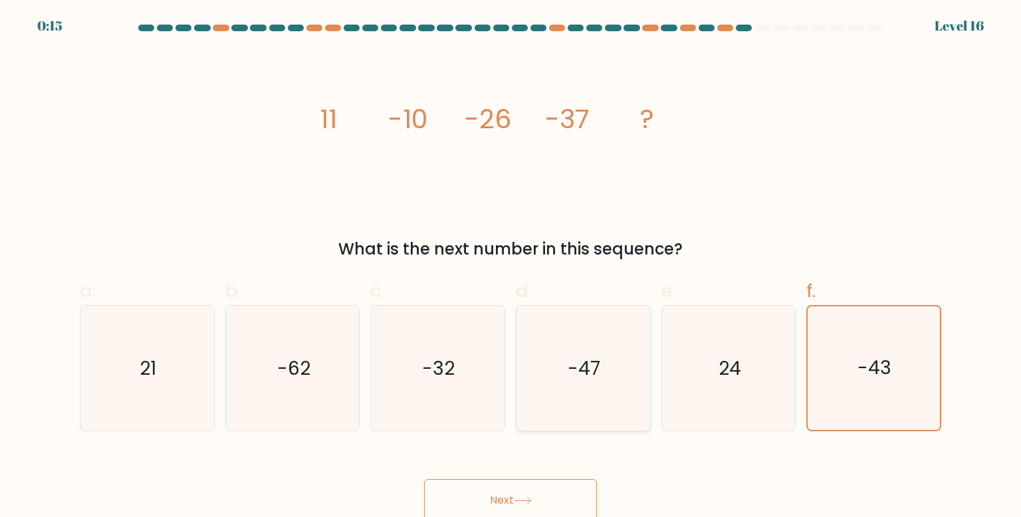
click at [538, 365] on icon "-47" at bounding box center [582, 368] width 125 height 125
click at [511, 267] on input "d. -47" at bounding box center [510, 262] width 1 height 9
radio input "true"
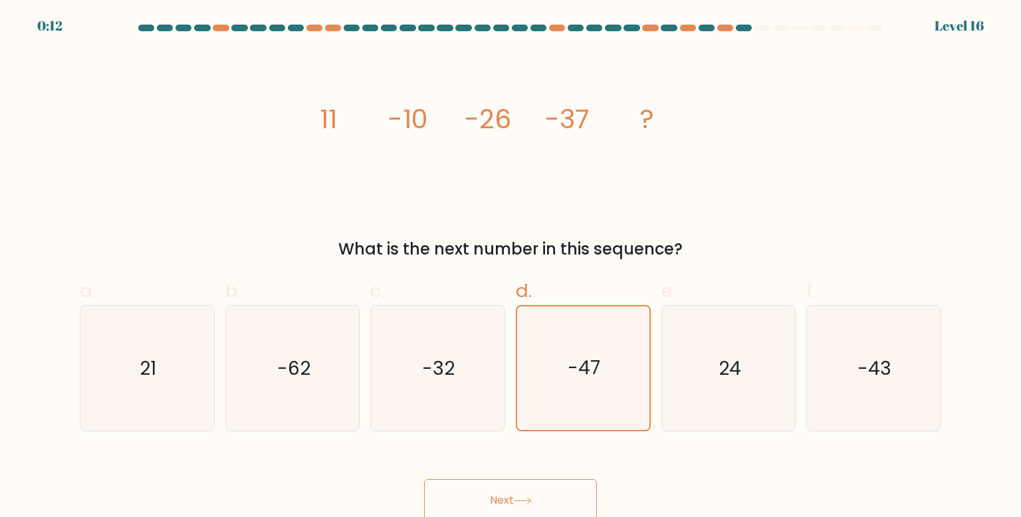
click at [474, 502] on button "Next" at bounding box center [510, 500] width 173 height 43
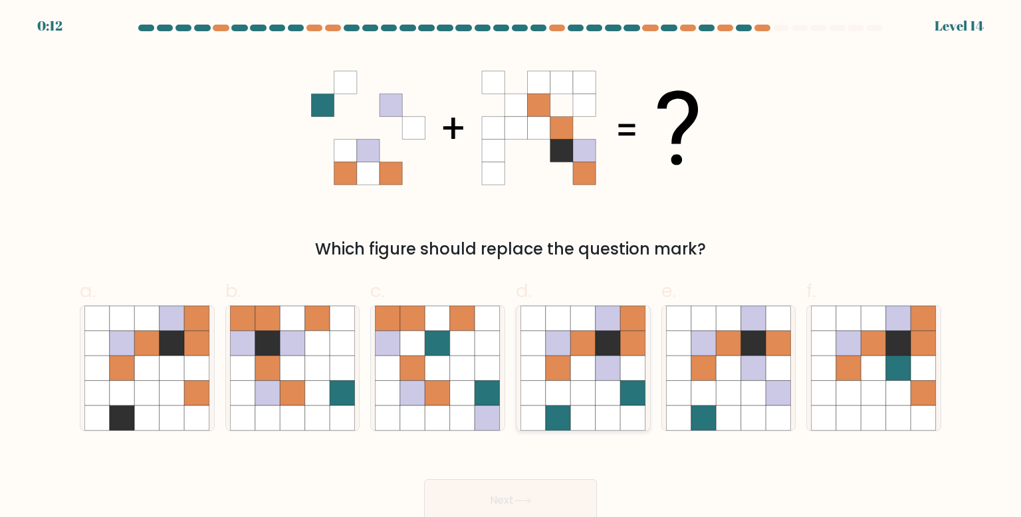
click at [607, 376] on icon at bounding box center [607, 367] width 25 height 25
click at [511, 267] on input "d." at bounding box center [510, 262] width 1 height 9
radio input "true"
click at [702, 391] on icon at bounding box center [703, 393] width 25 height 25
click at [511, 267] on input "e." at bounding box center [510, 262] width 1 height 9
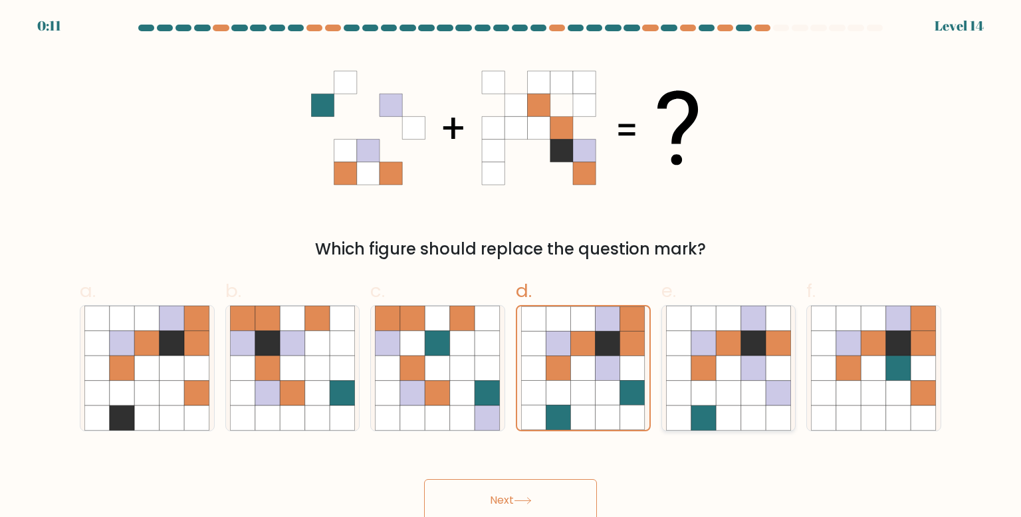
radio input "true"
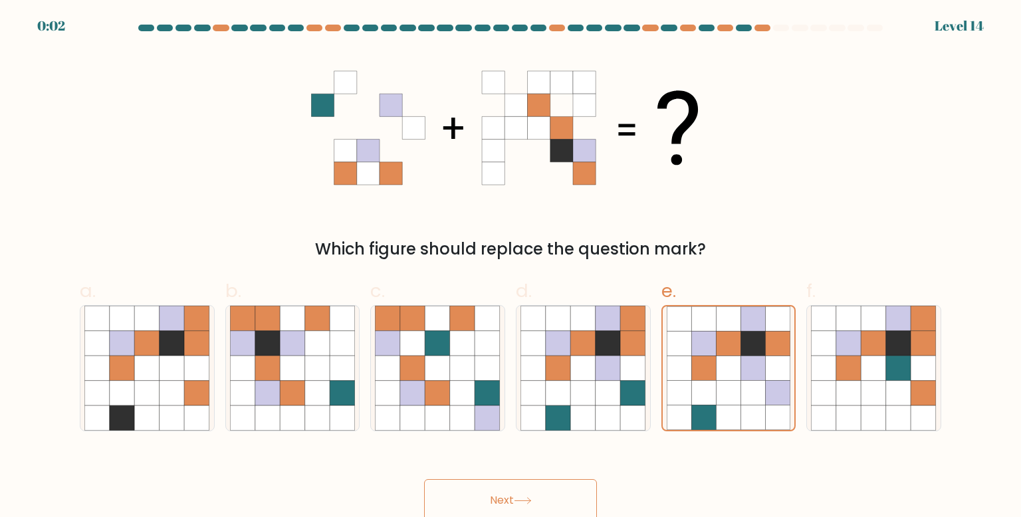
click at [522, 500] on icon at bounding box center [523, 500] width 18 height 7
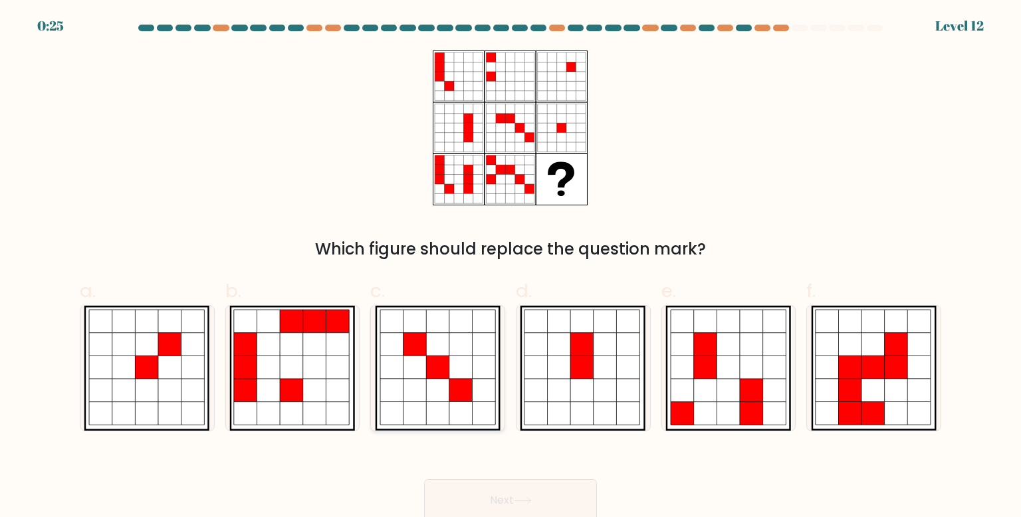
click at [452, 404] on icon at bounding box center [460, 413] width 23 height 23
click at [510, 267] on input "c." at bounding box center [510, 262] width 1 height 9
radio input "true"
drag, startPoint x: 473, startPoint y: 480, endPoint x: 559, endPoint y: 203, distance: 289.6
click at [559, 205] on form at bounding box center [510, 273] width 1021 height 497
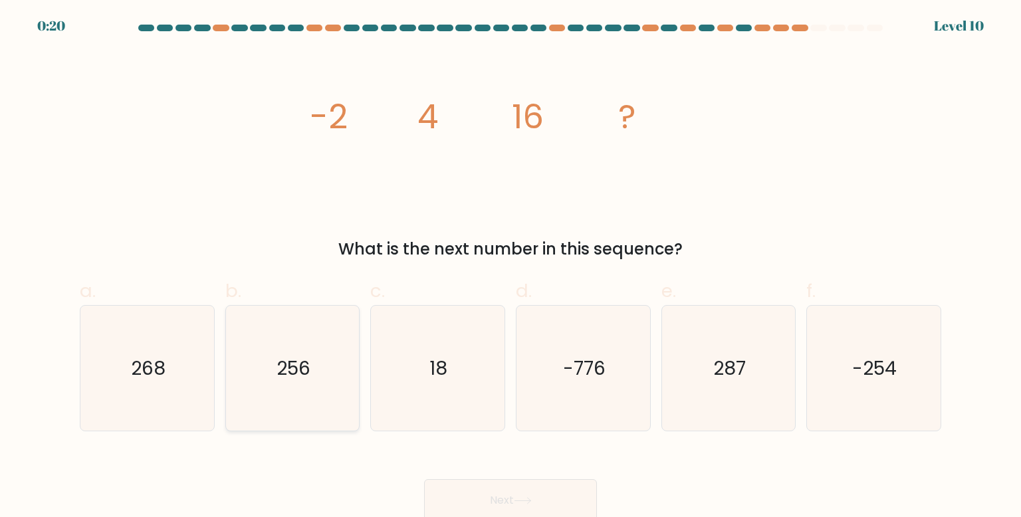
drag, startPoint x: 316, startPoint y: 383, endPoint x: 336, endPoint y: 393, distance: 21.7
click at [316, 383] on icon "256" at bounding box center [292, 368] width 125 height 125
click at [510, 267] on input "b. 256" at bounding box center [510, 262] width 1 height 9
radio input "true"
click at [530, 495] on button "Next" at bounding box center [510, 500] width 173 height 43
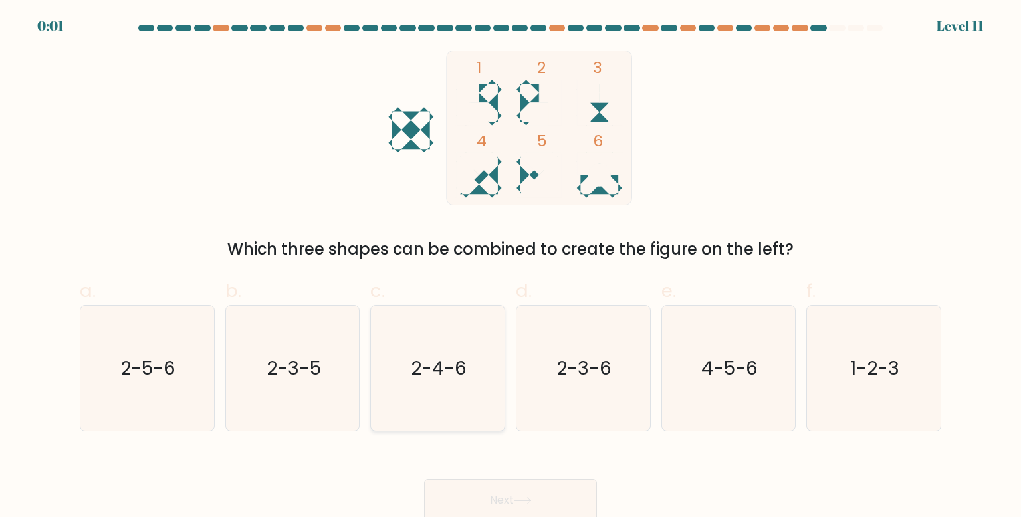
click at [504, 360] on div "2-4-6" at bounding box center [437, 368] width 135 height 126
click at [510, 267] on input "c. 2-4-6" at bounding box center [510, 262] width 1 height 9
radio input "true"
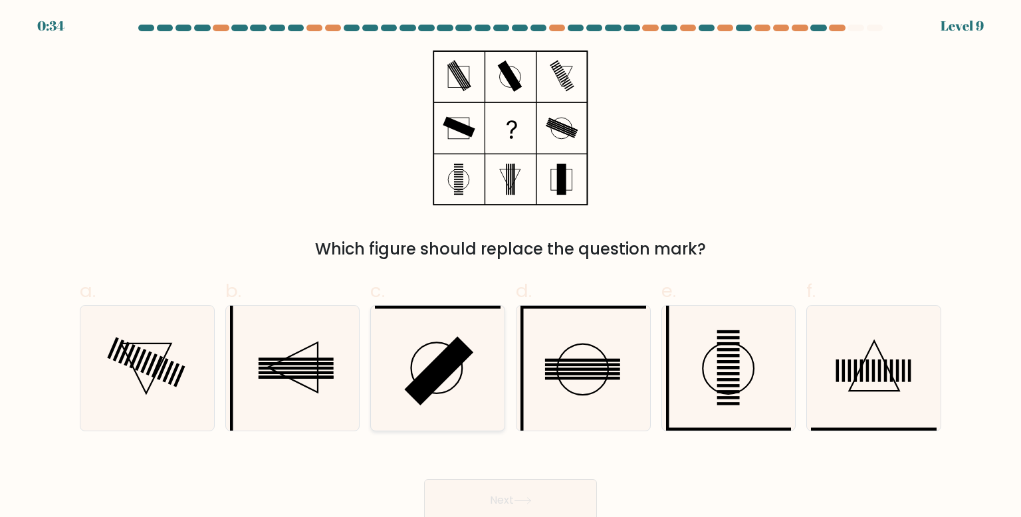
click at [461, 391] on icon at bounding box center [437, 368] width 125 height 125
click at [510, 267] on input "c." at bounding box center [510, 262] width 1 height 9
radio input "true"
click at [266, 365] on icon at bounding box center [292, 368] width 125 height 125
click at [510, 267] on input "b." at bounding box center [510, 262] width 1 height 9
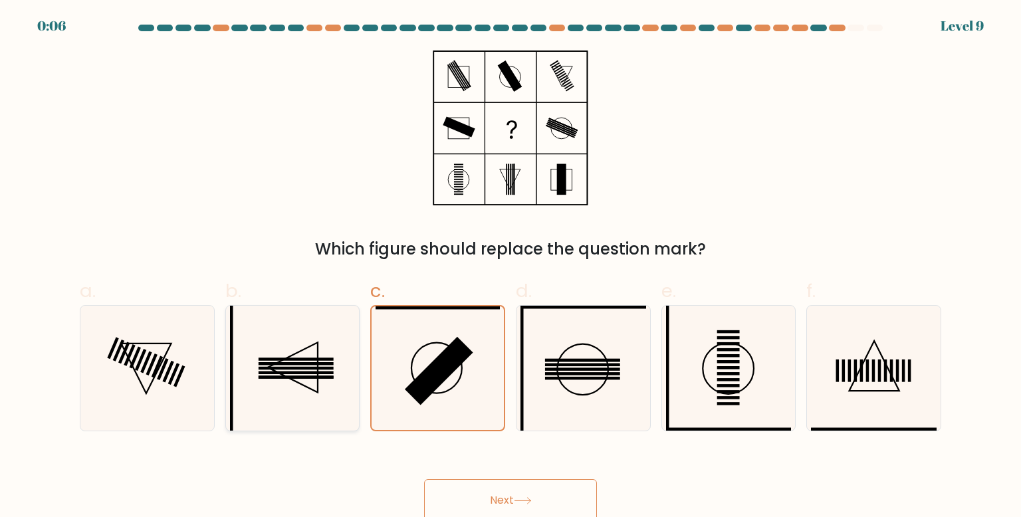
radio input "true"
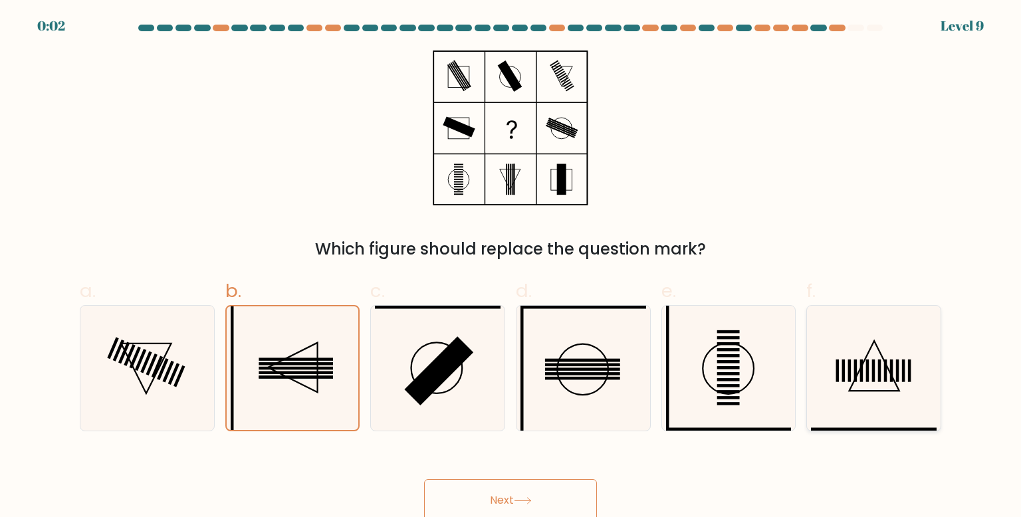
click at [843, 389] on icon at bounding box center [873, 368] width 125 height 125
click at [511, 267] on input "f." at bounding box center [510, 262] width 1 height 9
radio input "true"
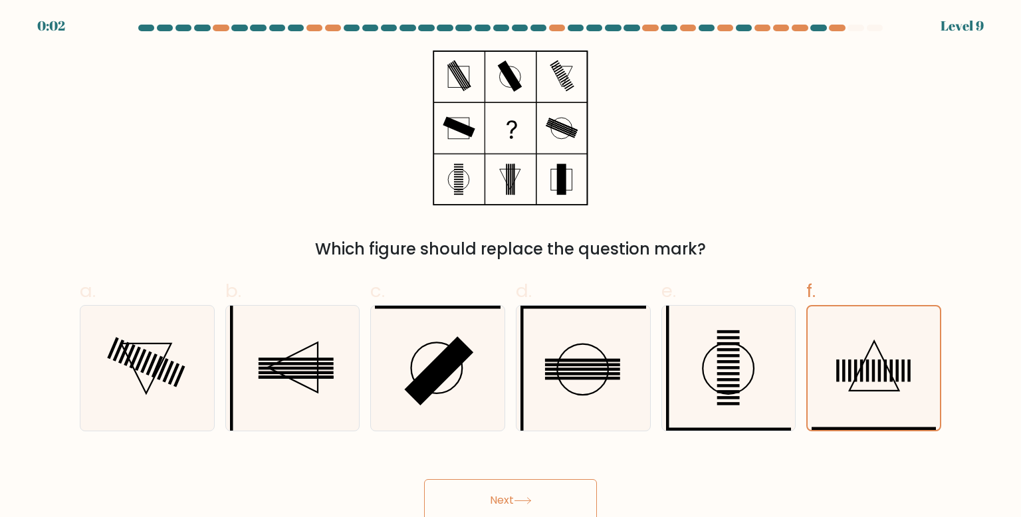
click at [490, 509] on button "Next" at bounding box center [510, 500] width 173 height 43
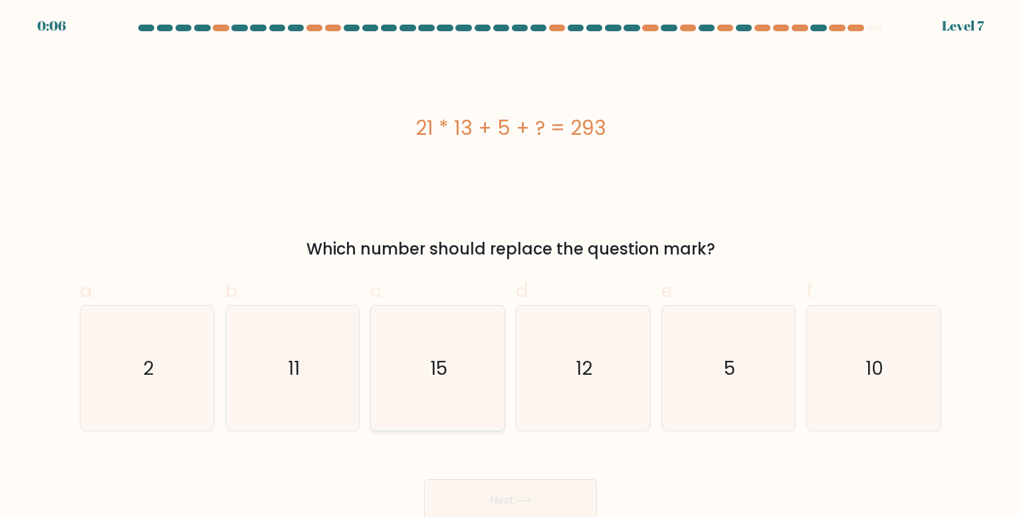
click at [449, 392] on icon "15" at bounding box center [437, 368] width 125 height 125
click at [510, 267] on input "c. 15" at bounding box center [510, 262] width 1 height 9
radio input "true"
click at [544, 402] on icon "12" at bounding box center [582, 368] width 125 height 125
click at [511, 267] on input "d. 12" at bounding box center [510, 262] width 1 height 9
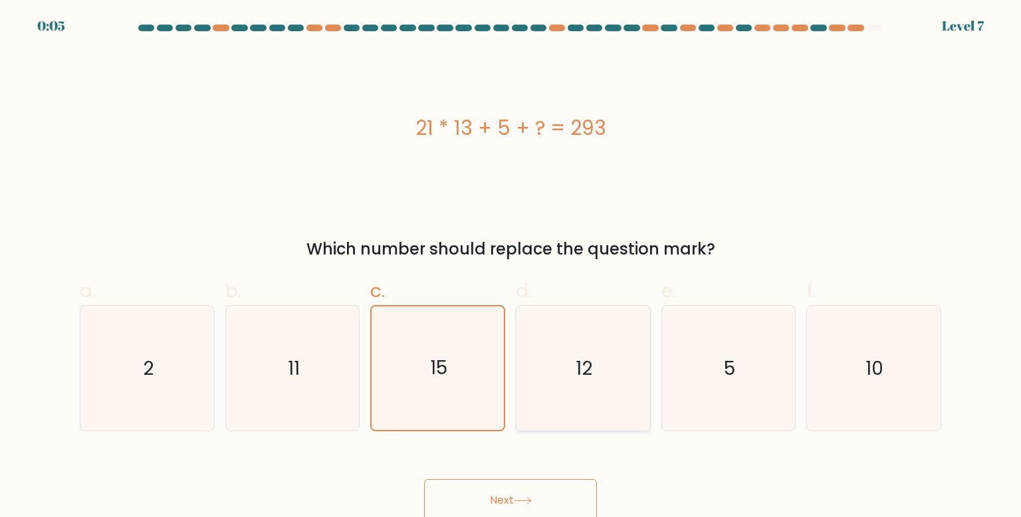
radio input "true"
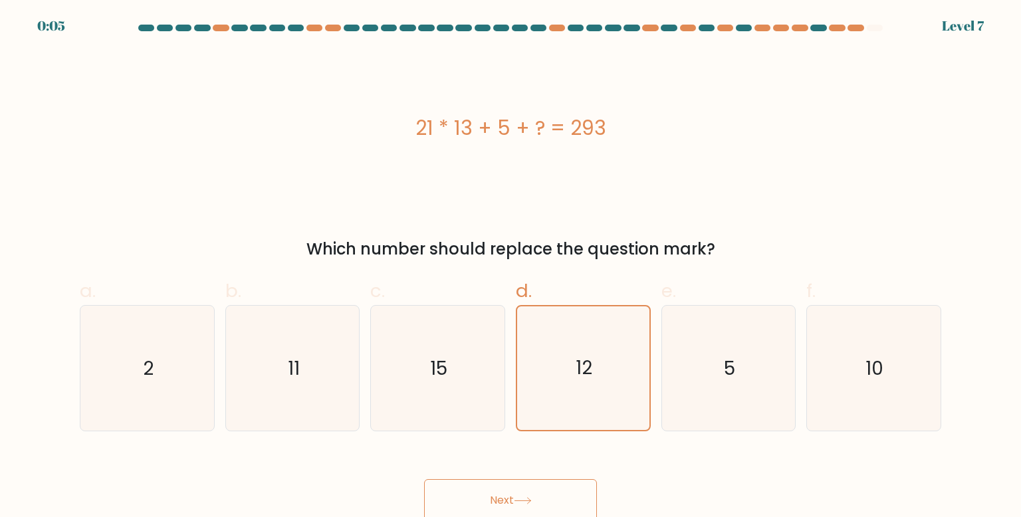
click at [551, 500] on button "Next" at bounding box center [510, 500] width 173 height 43
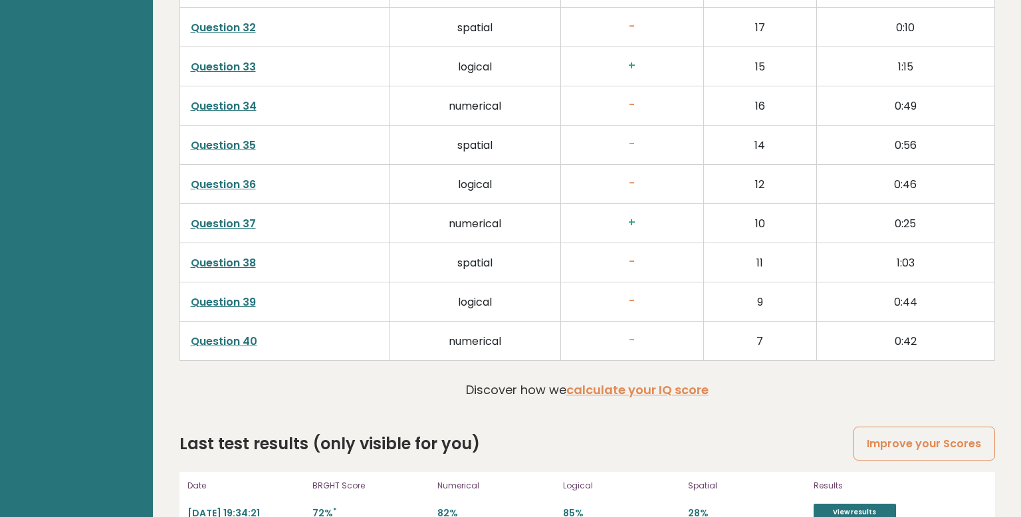
scroll to position [1981, 0]
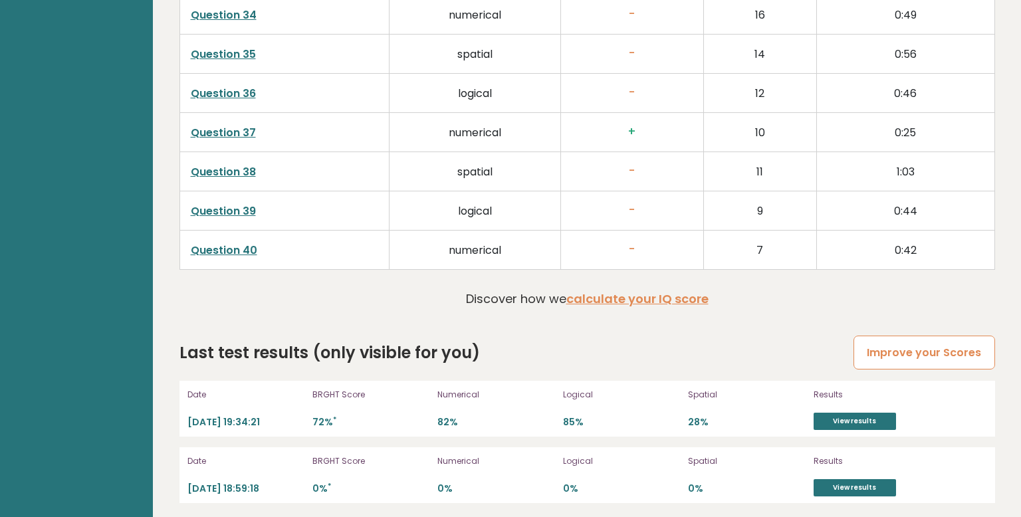
click at [925, 342] on link "Improve your Scores" at bounding box center [923, 353] width 141 height 34
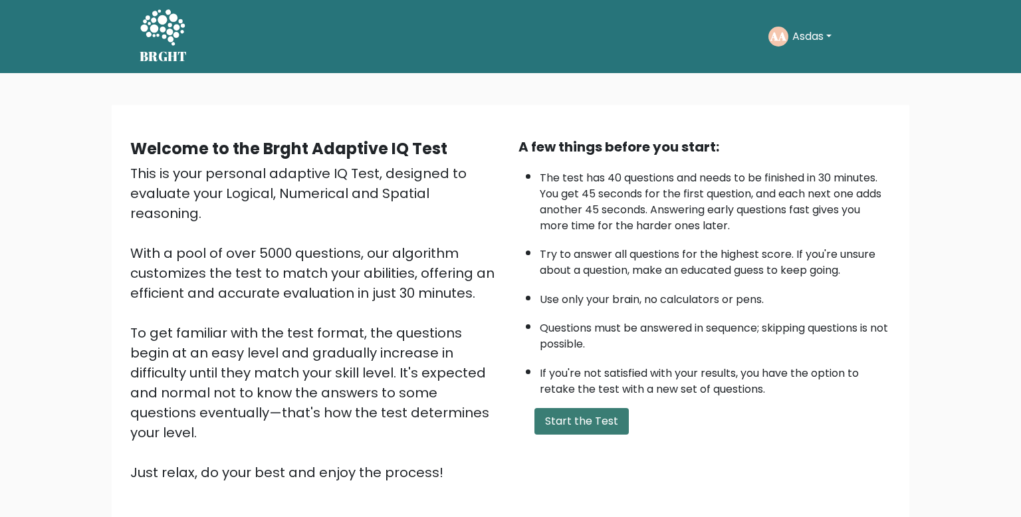
click at [569, 418] on button "Start the Test" at bounding box center [581, 421] width 94 height 27
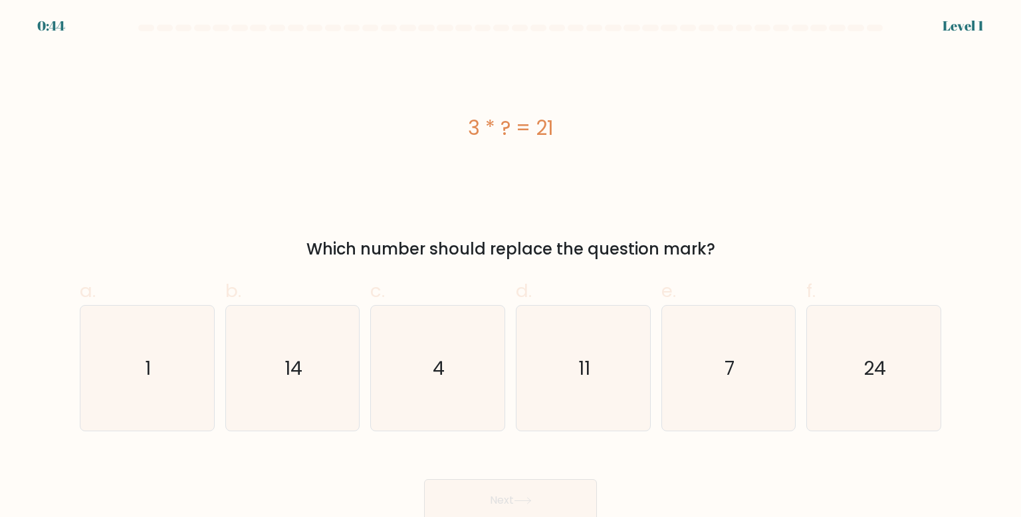
click at [509, 355] on div "c. 4" at bounding box center [438, 354] width 146 height 154
drag, startPoint x: 551, startPoint y: 431, endPoint x: 551, endPoint y: 419, distance: 12.0
click at [551, 429] on form "a. 1" at bounding box center [510, 273] width 1021 height 497
click at [552, 415] on icon "11" at bounding box center [582, 368] width 125 height 125
click at [511, 267] on input "d. 11" at bounding box center [510, 262] width 1 height 9
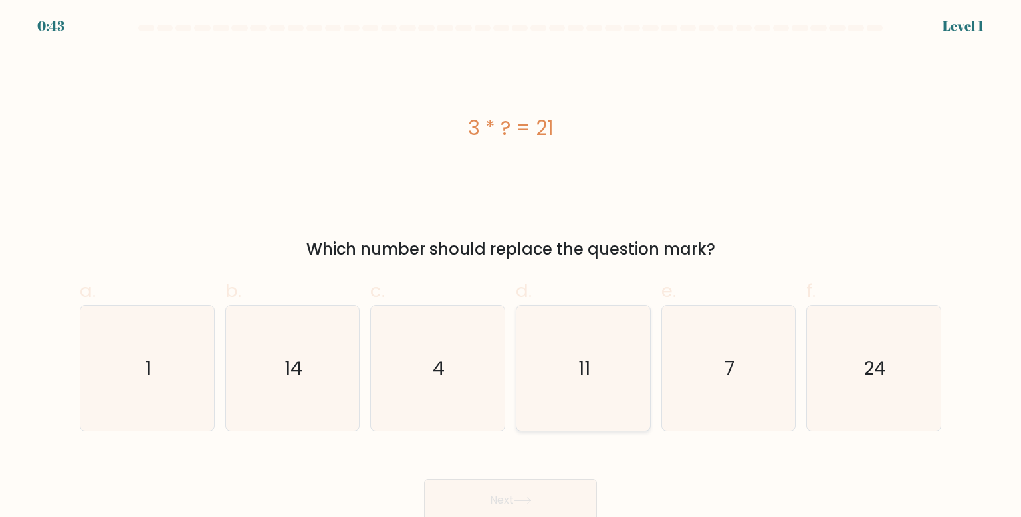
radio input "true"
drag, startPoint x: 558, startPoint y: 486, endPoint x: 559, endPoint y: 492, distance: 6.7
click at [559, 493] on button "Next" at bounding box center [510, 500] width 173 height 43
